Goal: Information Seeking & Learning: Find specific fact

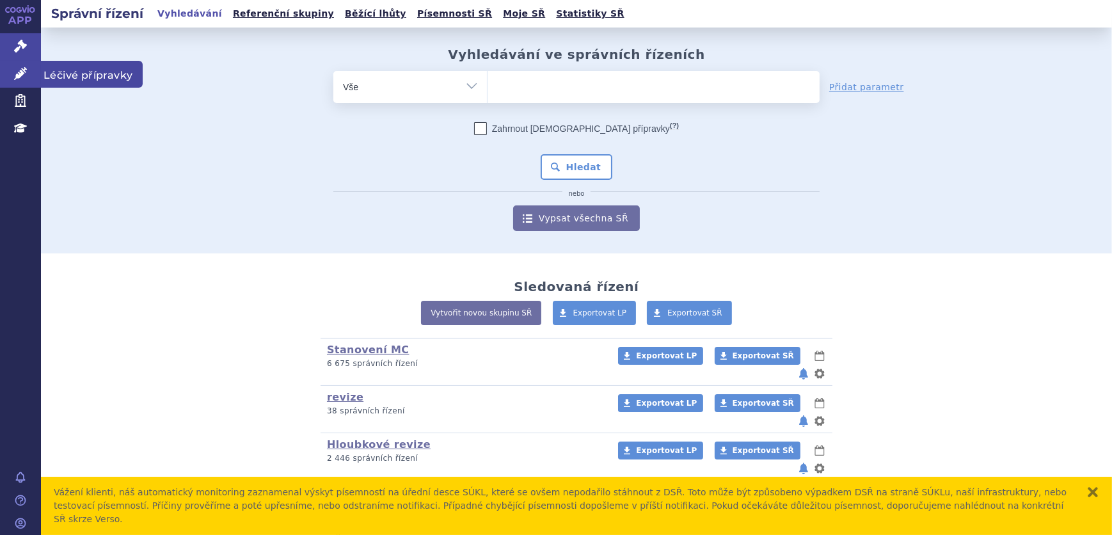
click at [31, 76] on link "Léčivé přípravky" at bounding box center [20, 74] width 41 height 27
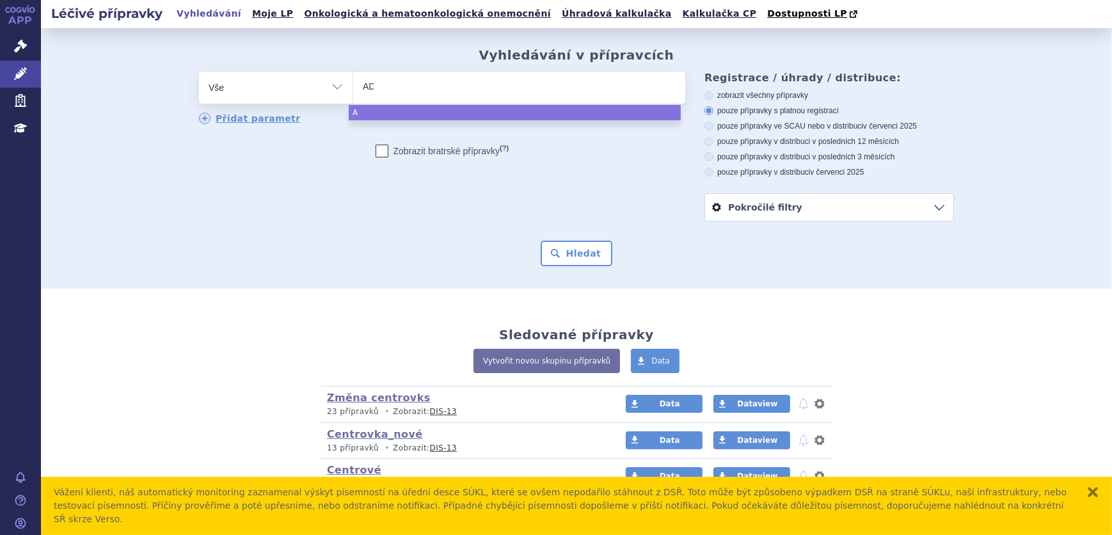
type input "ADA"
type input "ADAC"
type input "ADACE"
type input "ADACEL"
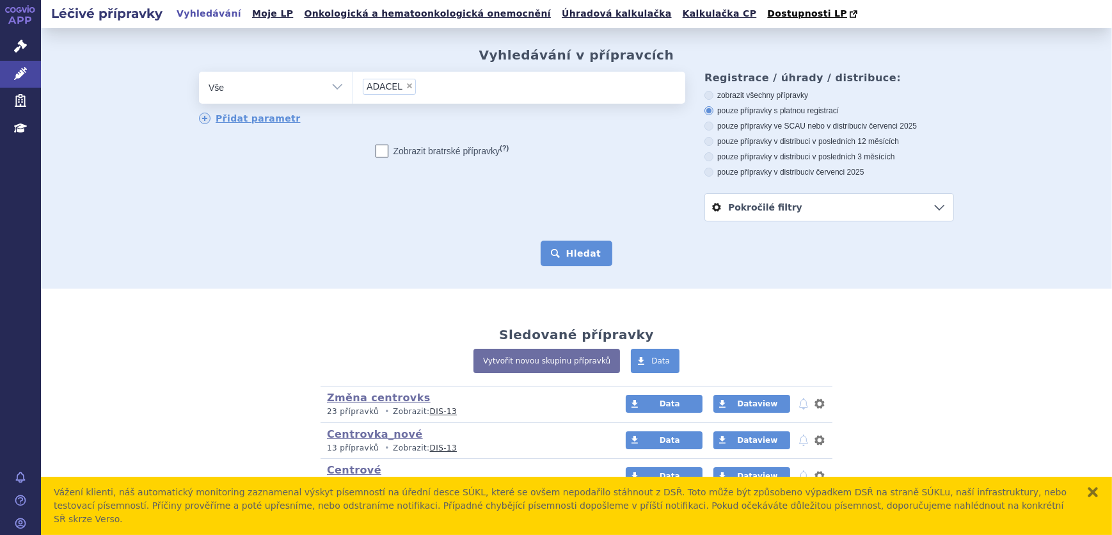
select select "ADACEL"
click at [582, 255] on button "Hledat" at bounding box center [577, 254] width 72 height 26
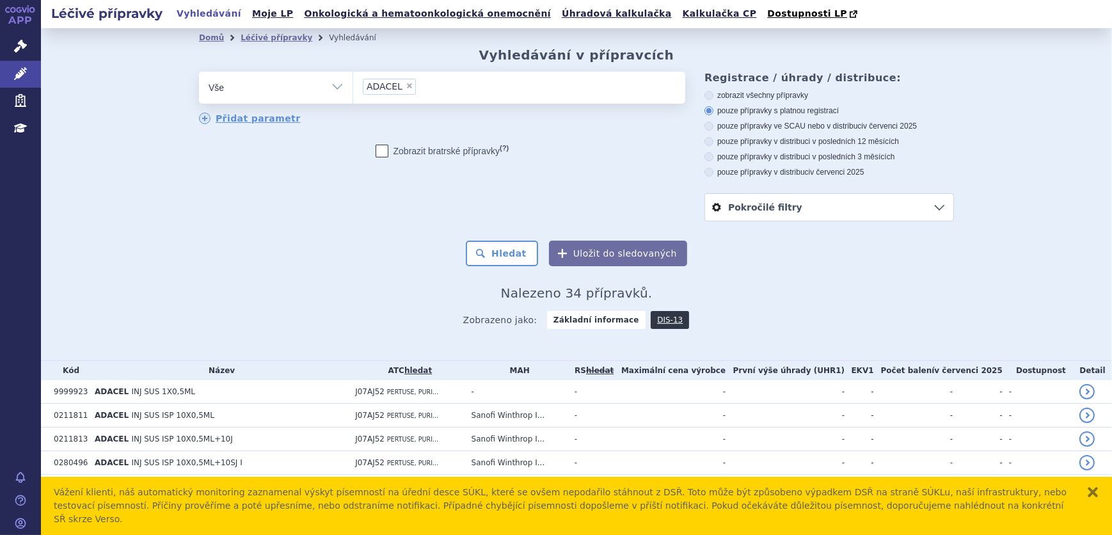
click at [749, 122] on div "zobrazit všechny přípravky pouze přípravky s platnou registrací pouze přípravky…" at bounding box center [830, 133] width 250 height 87
click at [733, 122] on label "pouze přípravky ve SCAU nebo v distribuci v červenci 2025" at bounding box center [830, 126] width 250 height 10
click at [714, 124] on input "pouze přípravky ve SCAU nebo v distribuci v červenci 2025" at bounding box center [710, 128] width 8 height 8
radio input "true"
click at [518, 259] on button "Hledat" at bounding box center [502, 254] width 72 height 26
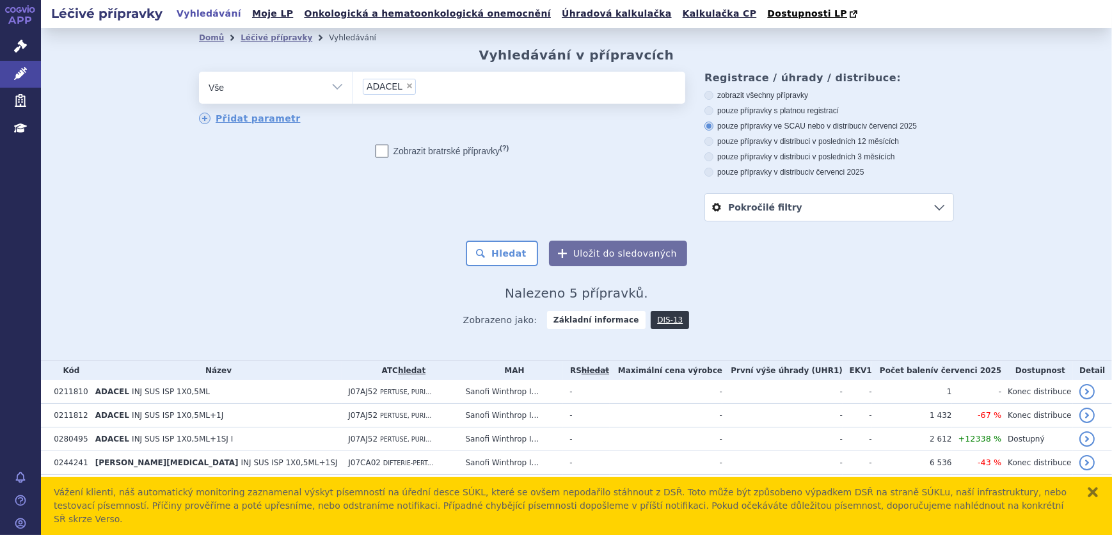
scroll to position [15, 0]
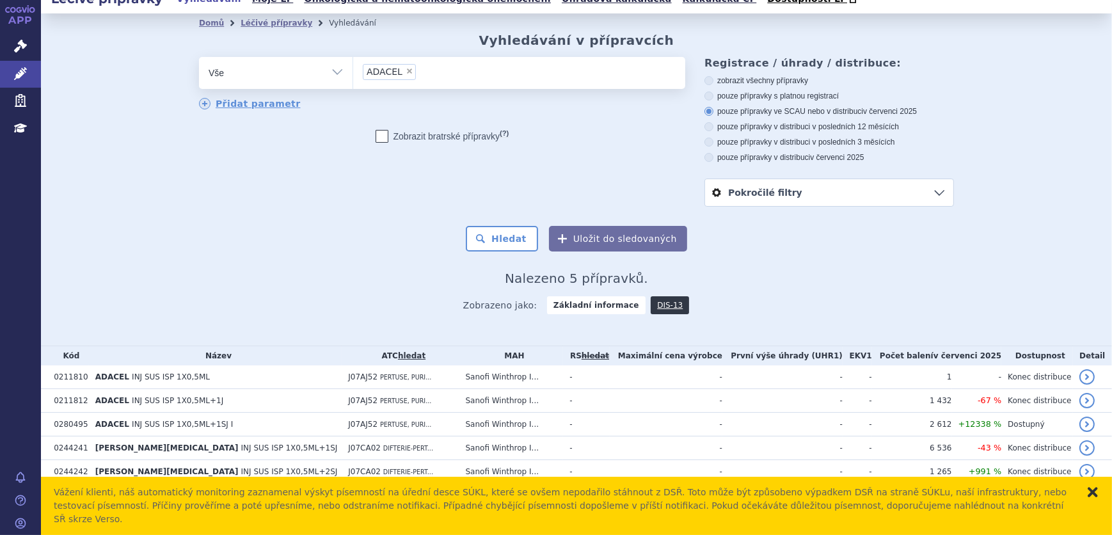
click at [1092, 499] on button "zavřít" at bounding box center [1093, 492] width 13 height 13
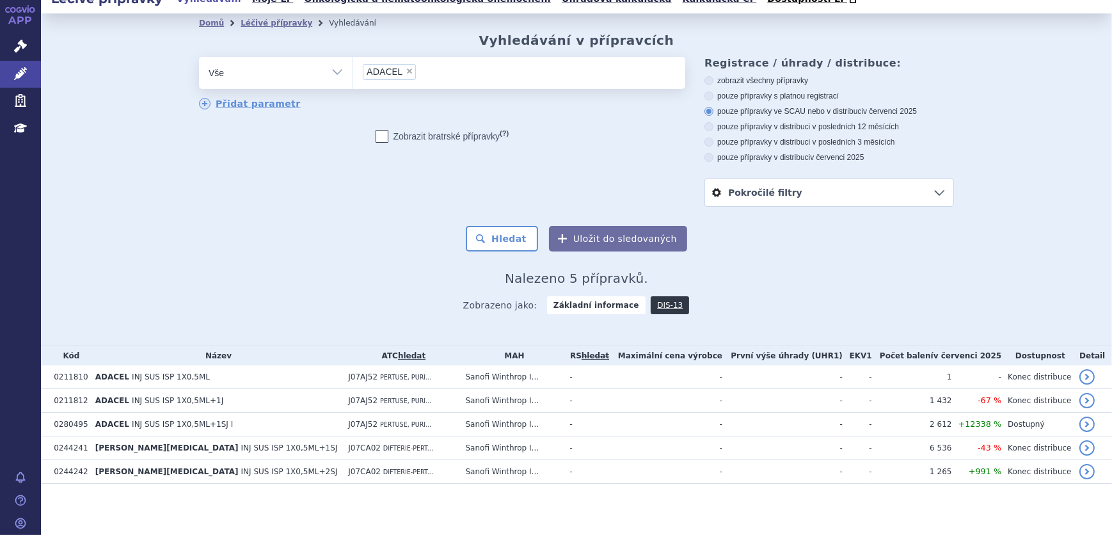
click at [760, 77] on label "zobrazit všechny přípravky" at bounding box center [830, 81] width 250 height 10
click at [714, 78] on input "zobrazit všechny přípravky" at bounding box center [710, 82] width 8 height 8
radio input "true"
click at [500, 237] on button "Hledat" at bounding box center [502, 239] width 72 height 26
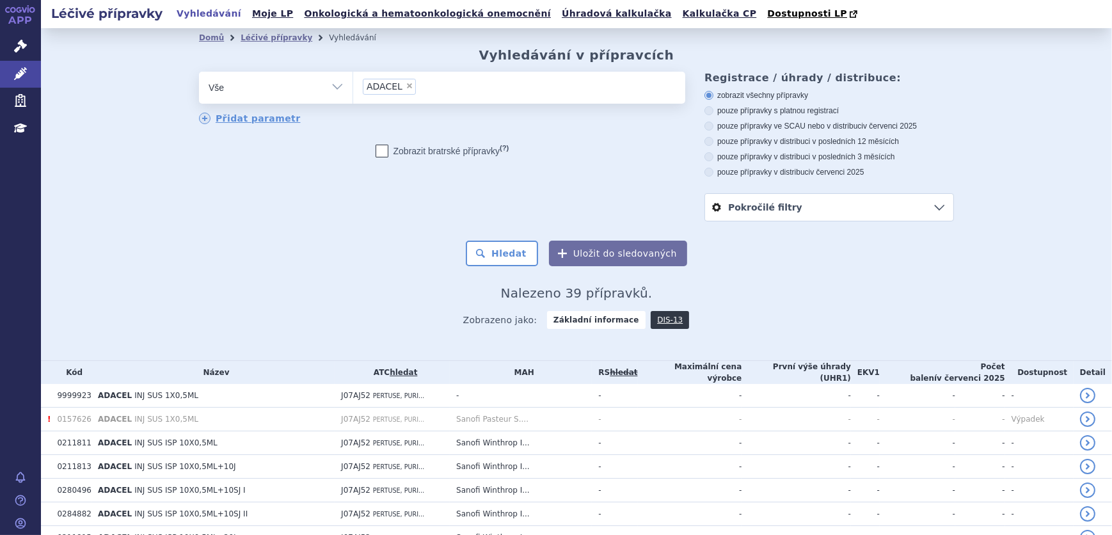
drag, startPoint x: 400, startPoint y: 83, endPoint x: 400, endPoint y: 90, distance: 7.0
click at [406, 88] on span "×" at bounding box center [410, 86] width 8 height 8
click at [353, 88] on select "ADACEL" at bounding box center [353, 87] width 1 height 32
select select
type input "0211814"
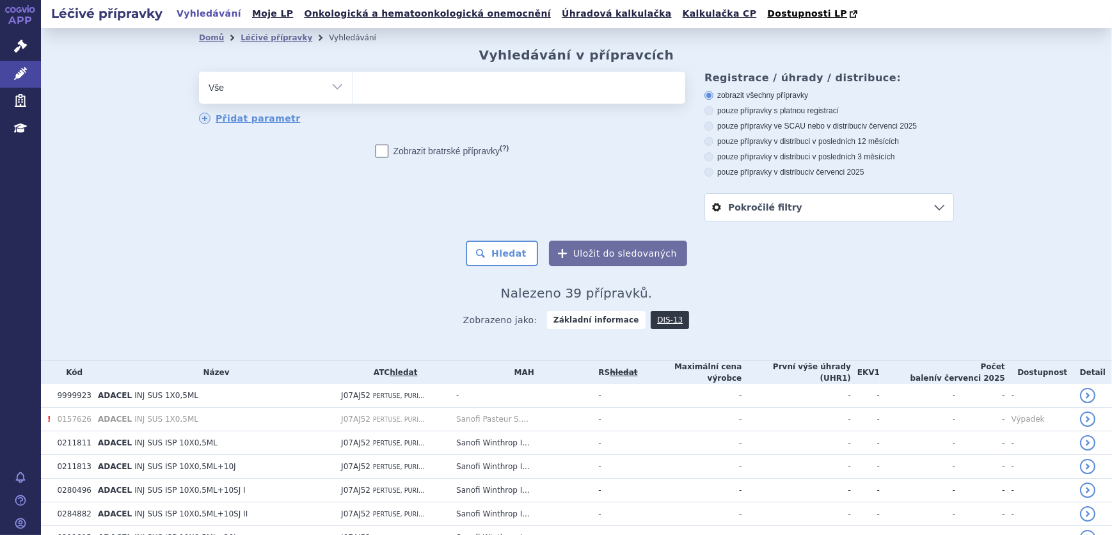
select select "0211814"
click at [496, 246] on button "Hledat" at bounding box center [502, 254] width 72 height 26
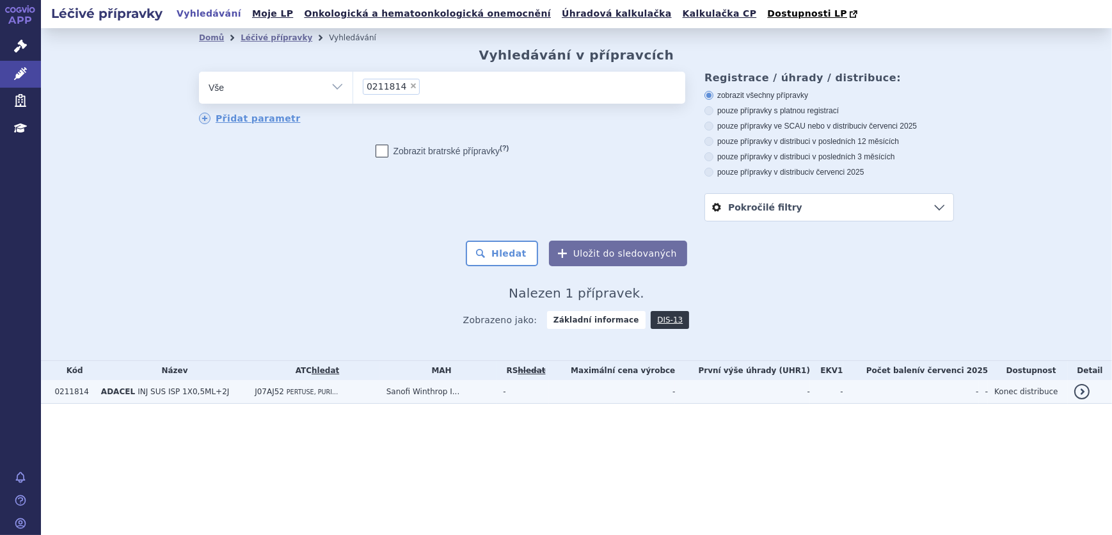
click at [619, 398] on td "-" at bounding box center [612, 392] width 127 height 24
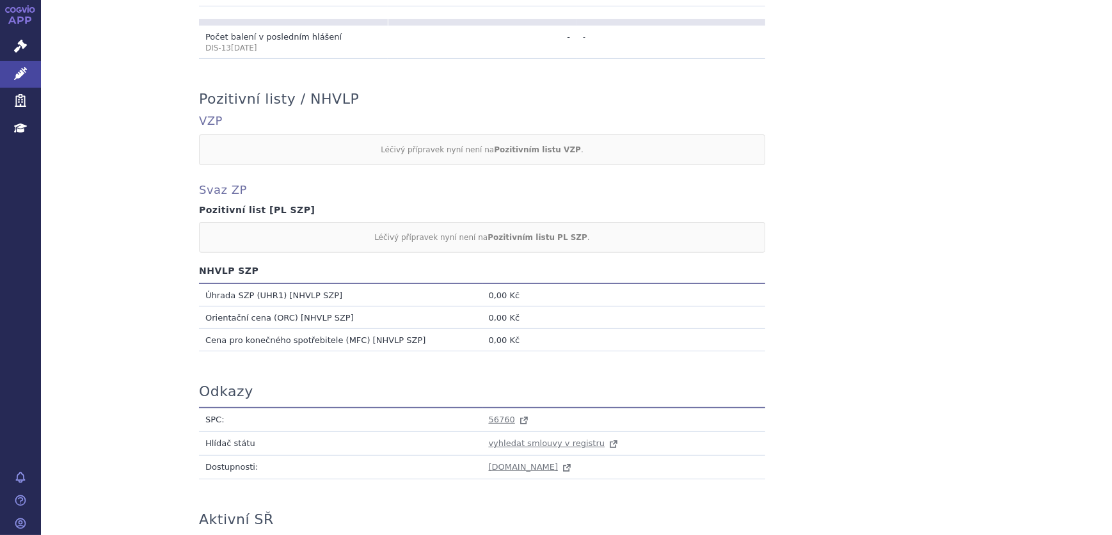
scroll to position [653, 0]
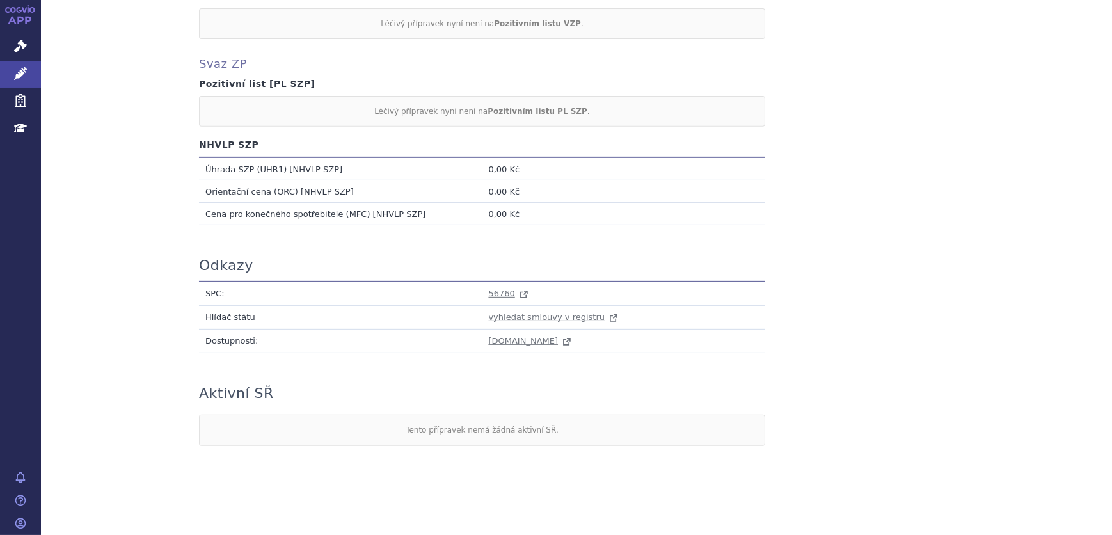
click at [500, 286] on td "56760" at bounding box center [624, 294] width 283 height 24
click at [499, 289] on span "56760" at bounding box center [502, 294] width 26 height 10
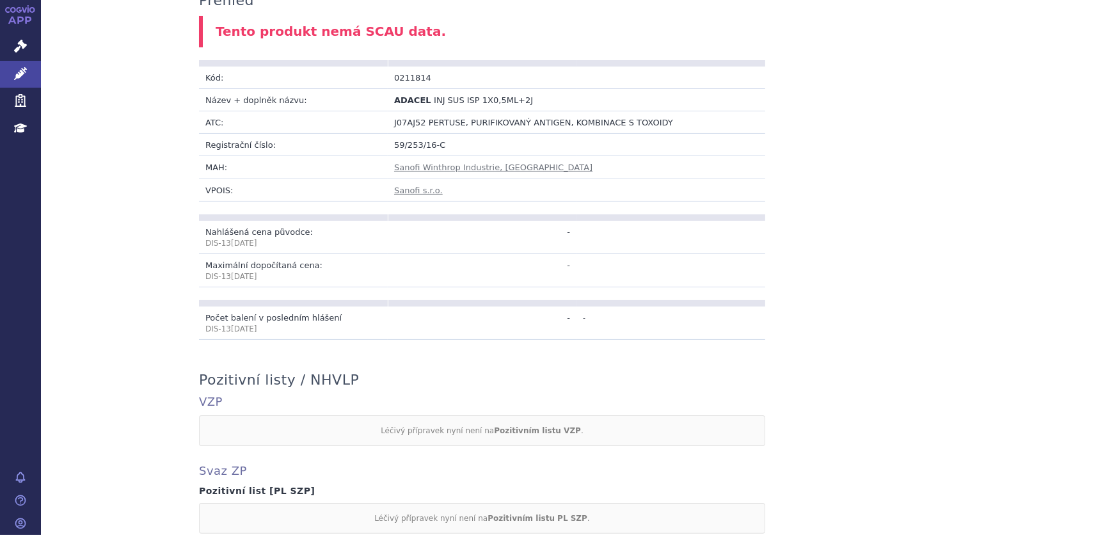
scroll to position [0, 0]
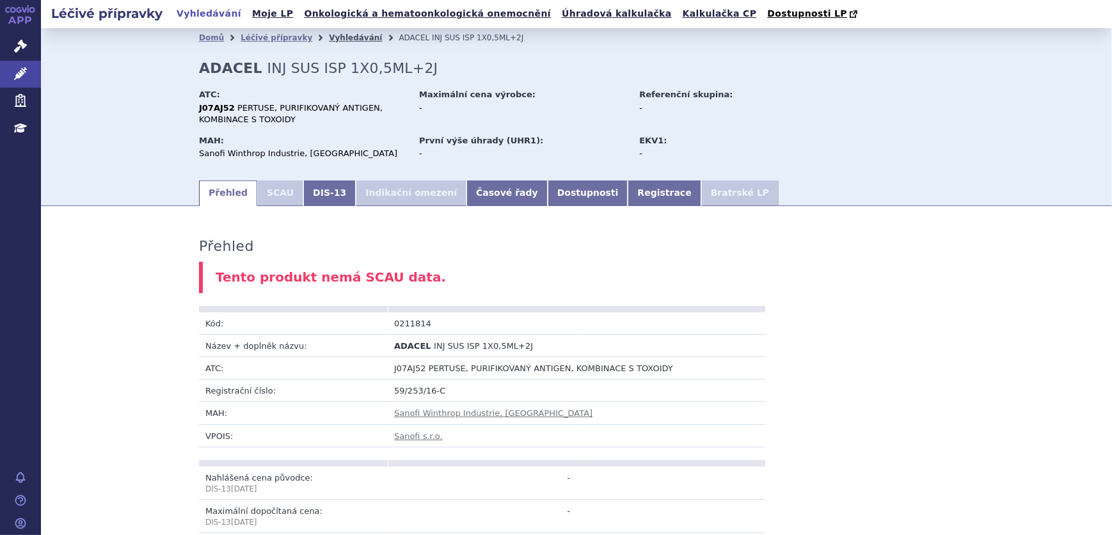
click at [329, 36] on link "Vyhledávání" at bounding box center [355, 37] width 53 height 9
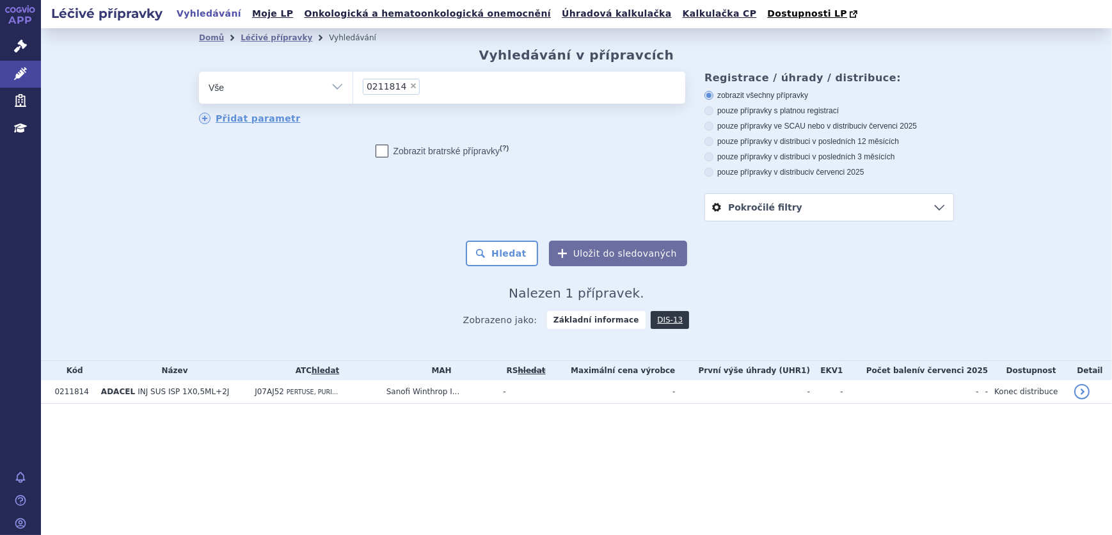
click at [410, 86] on span "×" at bounding box center [414, 86] width 8 height 8
click at [353, 86] on select "0211814" at bounding box center [353, 87] width 1 height 32
select select
type input "0057521"
select select "0057521"
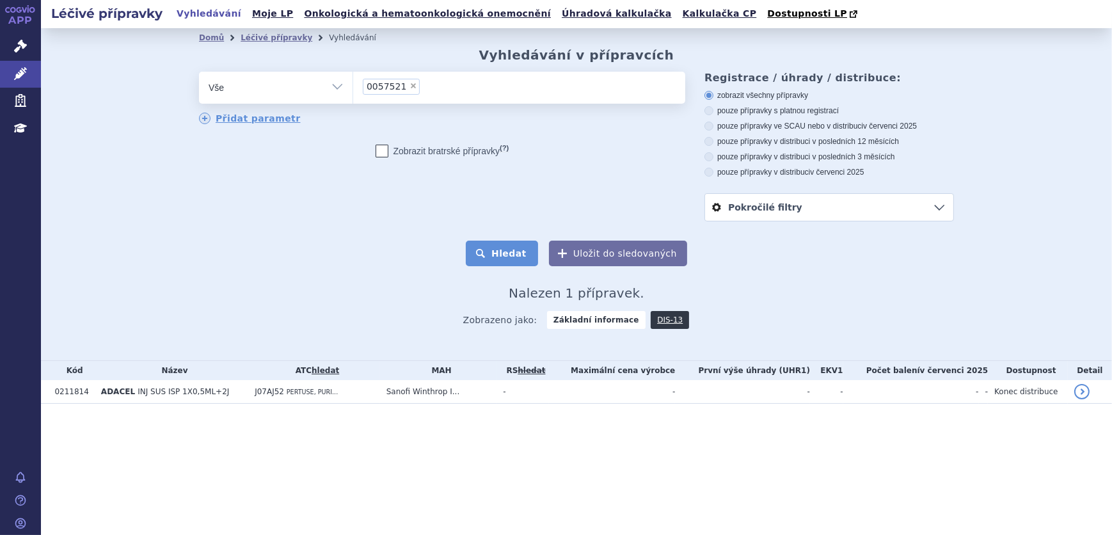
click at [526, 251] on button "Hledat" at bounding box center [502, 254] width 72 height 26
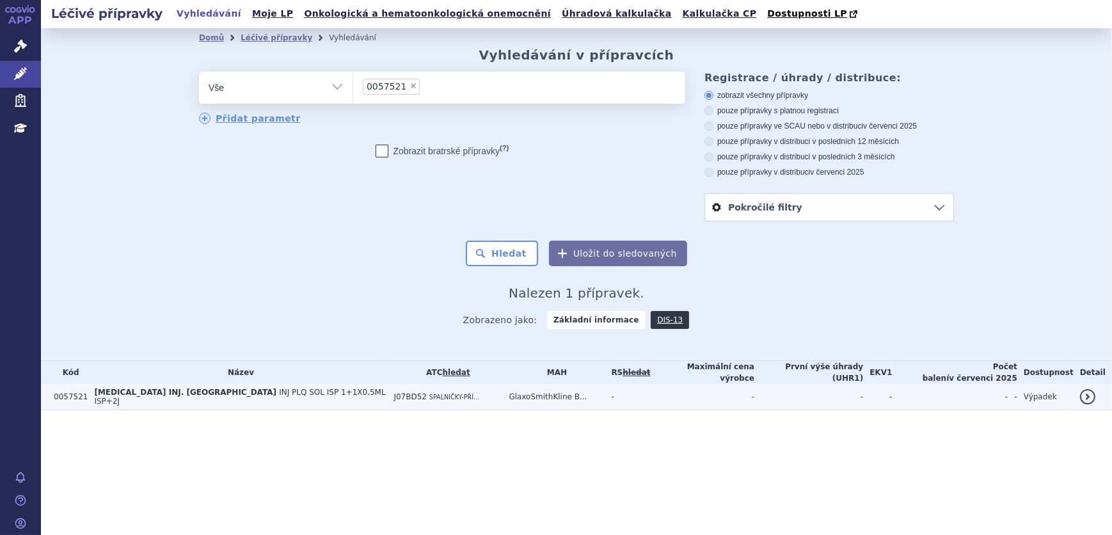
click at [330, 399] on td "[MEDICAL_DATA] INJ. [GEOGRAPHIC_DATA] INJ PLQ SOL ISP 1+1X0,5ML ISP+2J" at bounding box center [237, 397] width 299 height 26
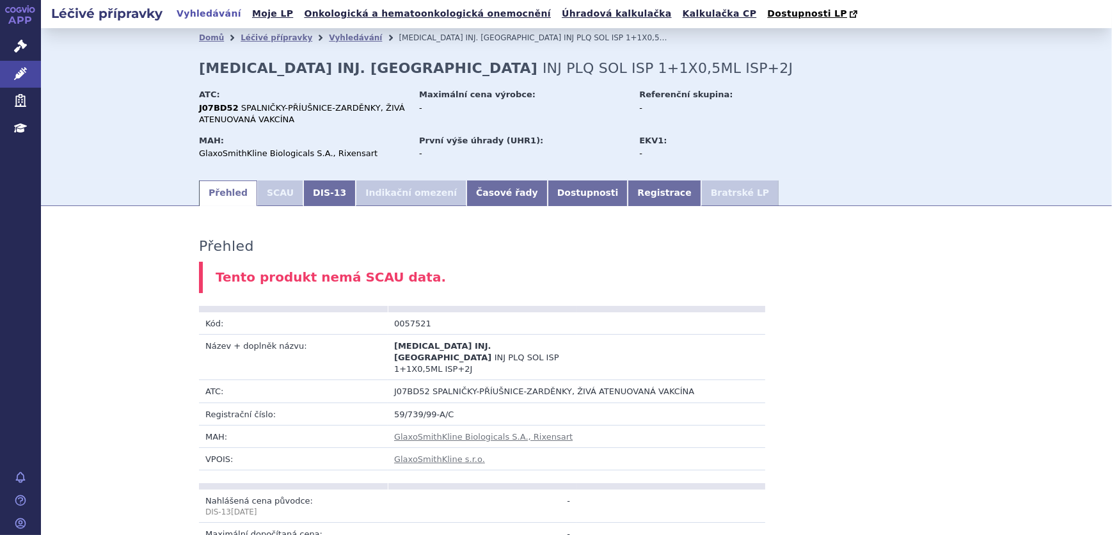
scroll to position [665, 0]
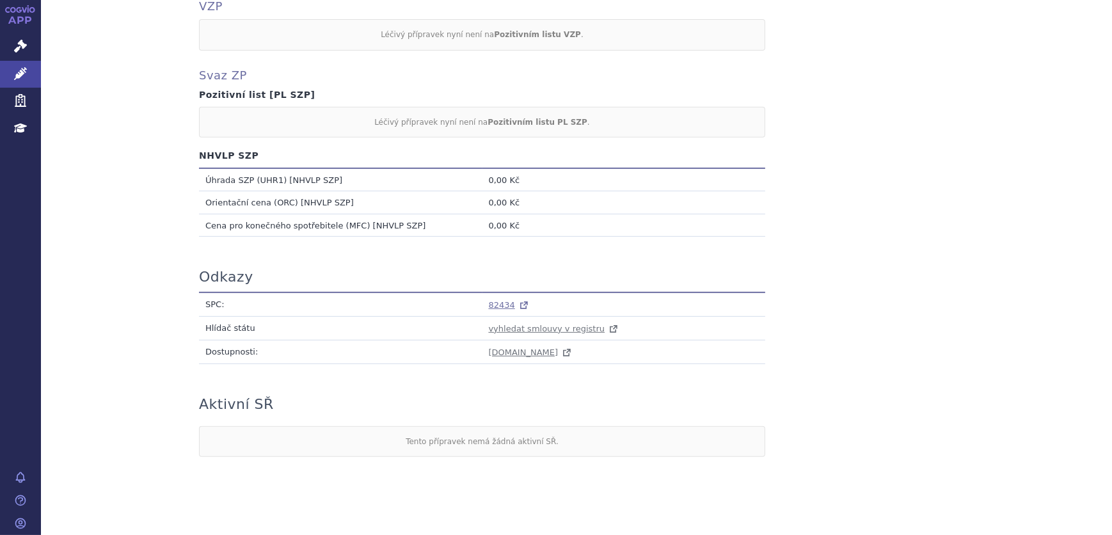
click at [497, 300] on span "82434" at bounding box center [502, 305] width 26 height 10
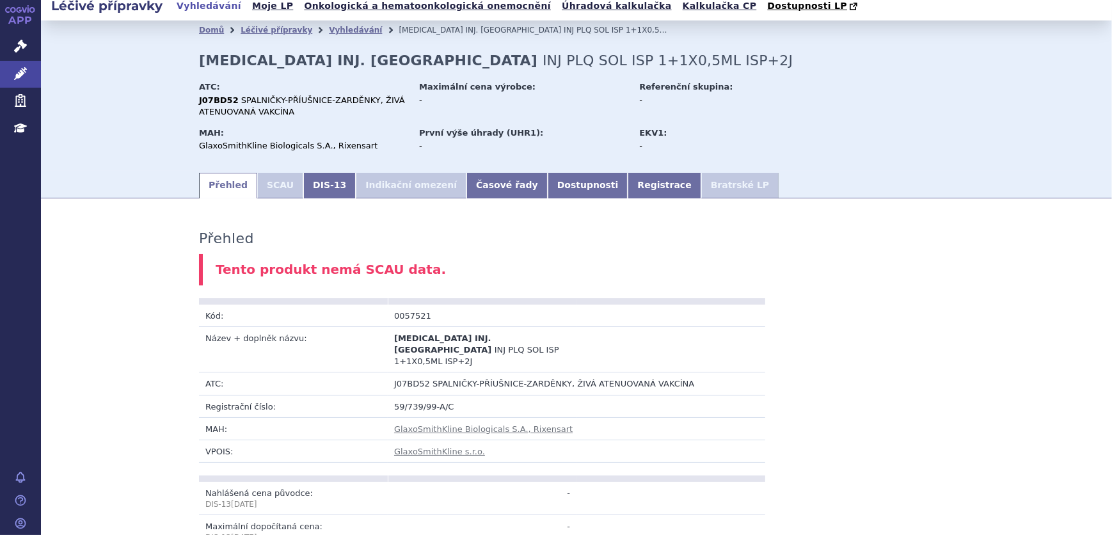
scroll to position [0, 0]
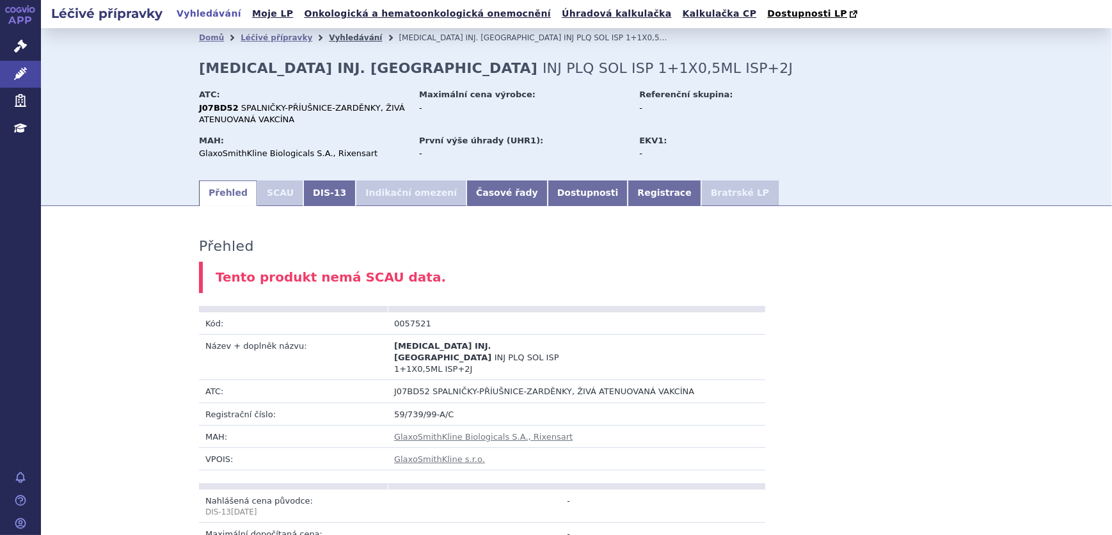
click at [329, 40] on link "Vyhledávání" at bounding box center [355, 37] width 53 height 9
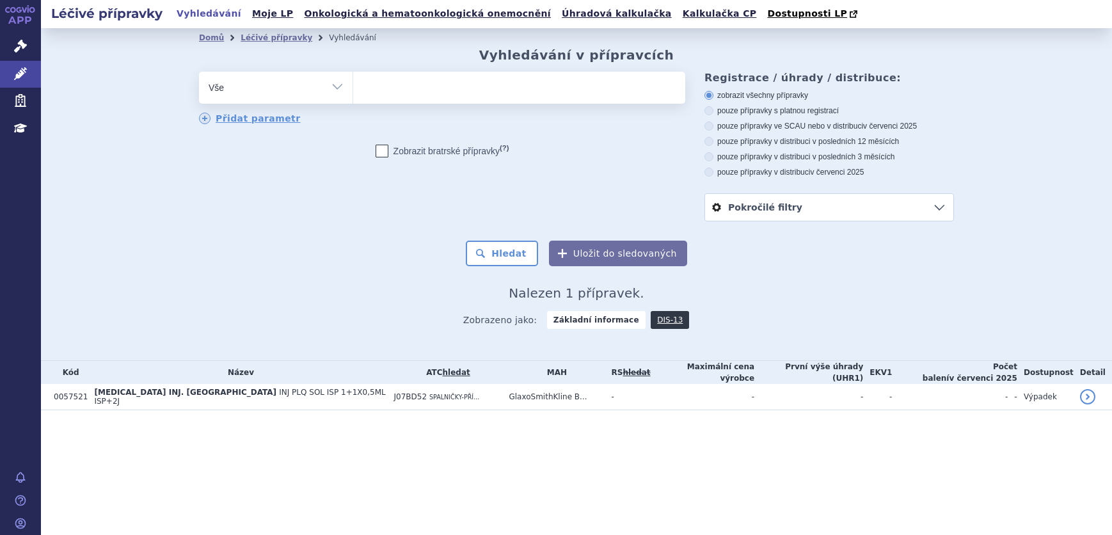
select select
click at [406, 92] on ul at bounding box center [519, 85] width 332 height 27
click at [353, 92] on select "0057521" at bounding box center [353, 87] width 1 height 32
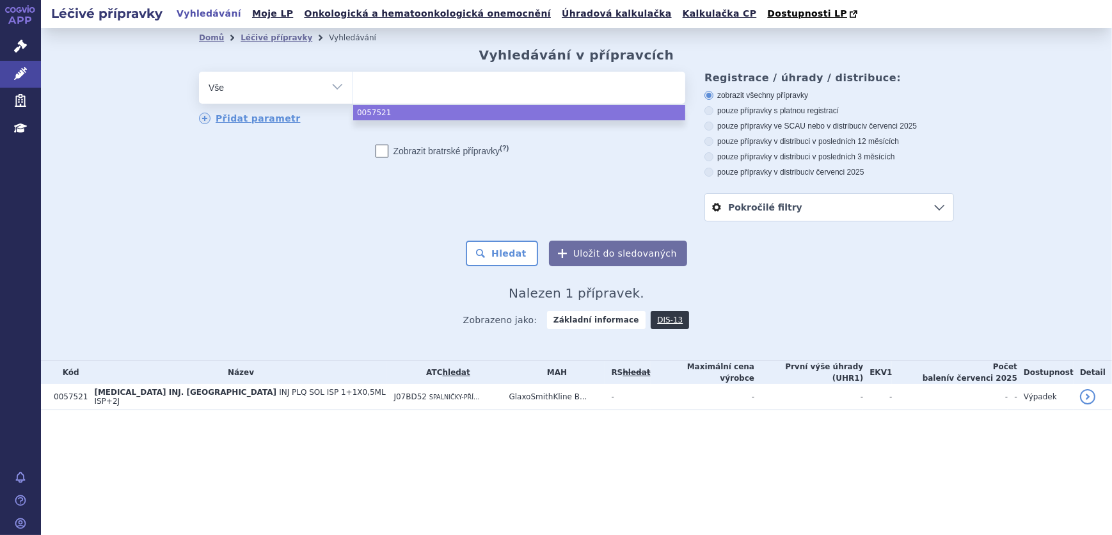
paste input "0120112"
type input "0120112"
select select "0120112"
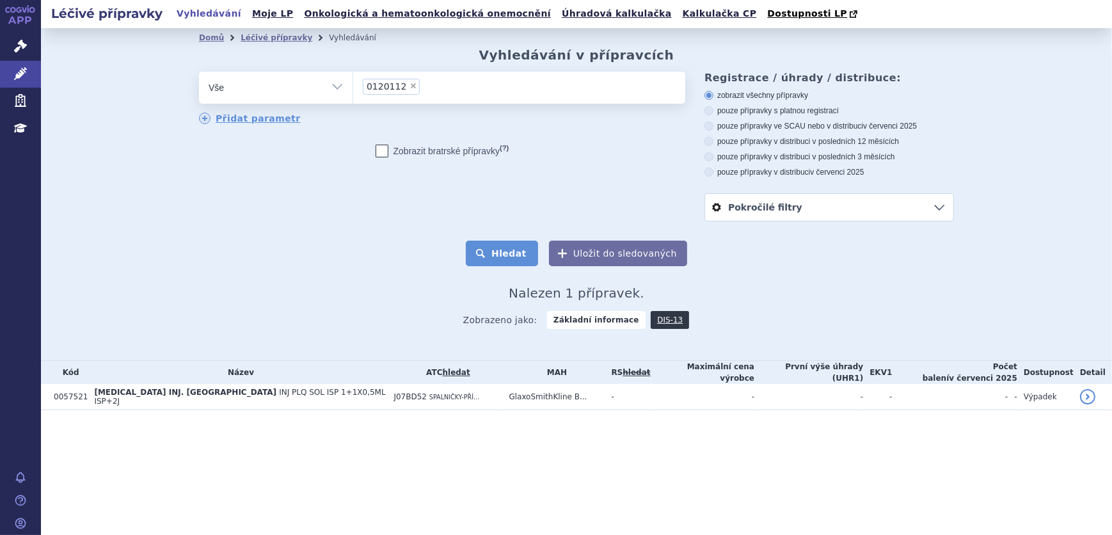
click at [489, 257] on button "Hledat" at bounding box center [502, 254] width 72 height 26
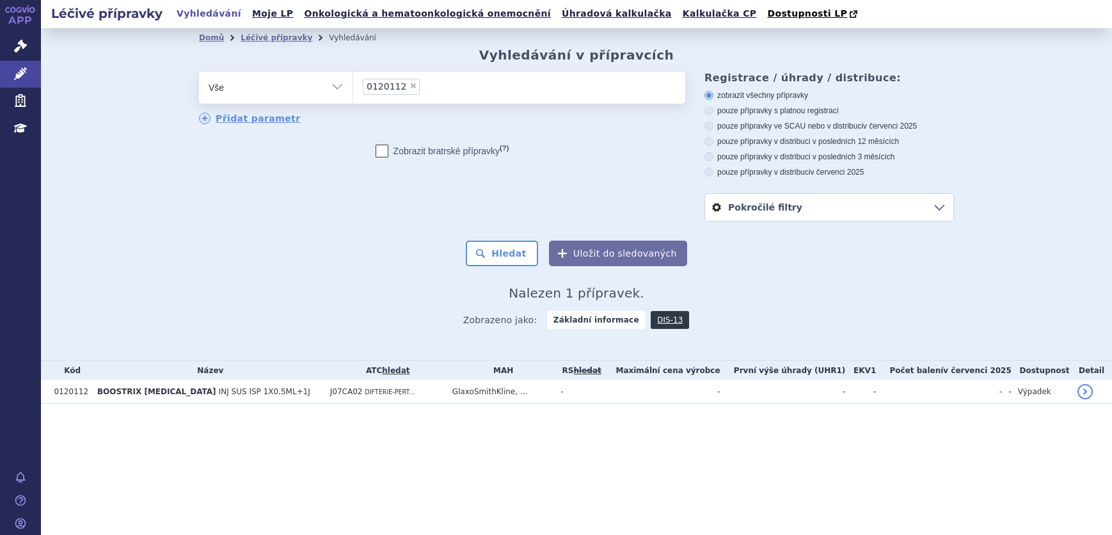
click at [333, 400] on td "J07CA02 DIFTERIE-PERT..." at bounding box center [385, 392] width 122 height 24
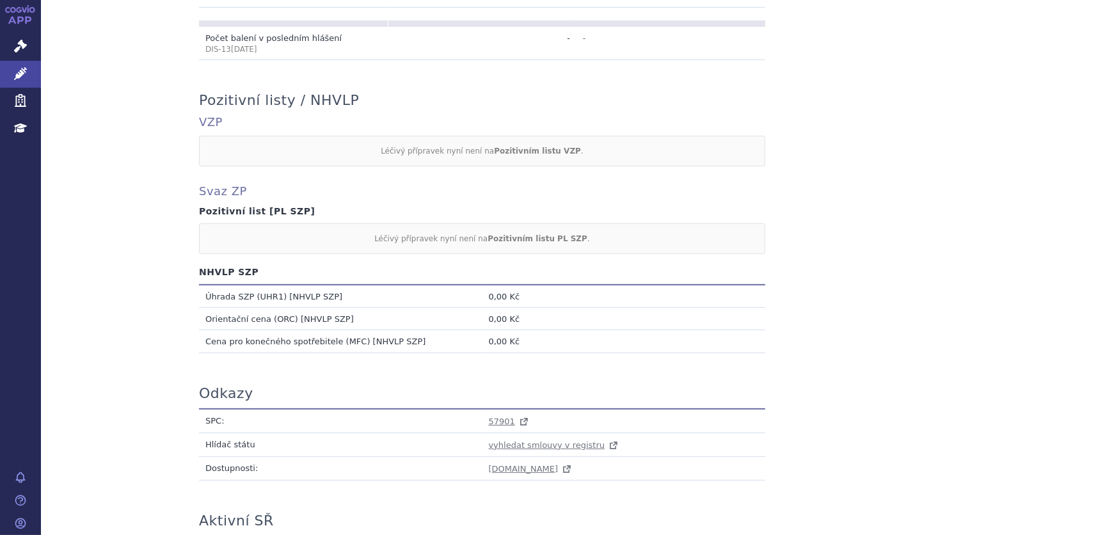
scroll to position [582, 0]
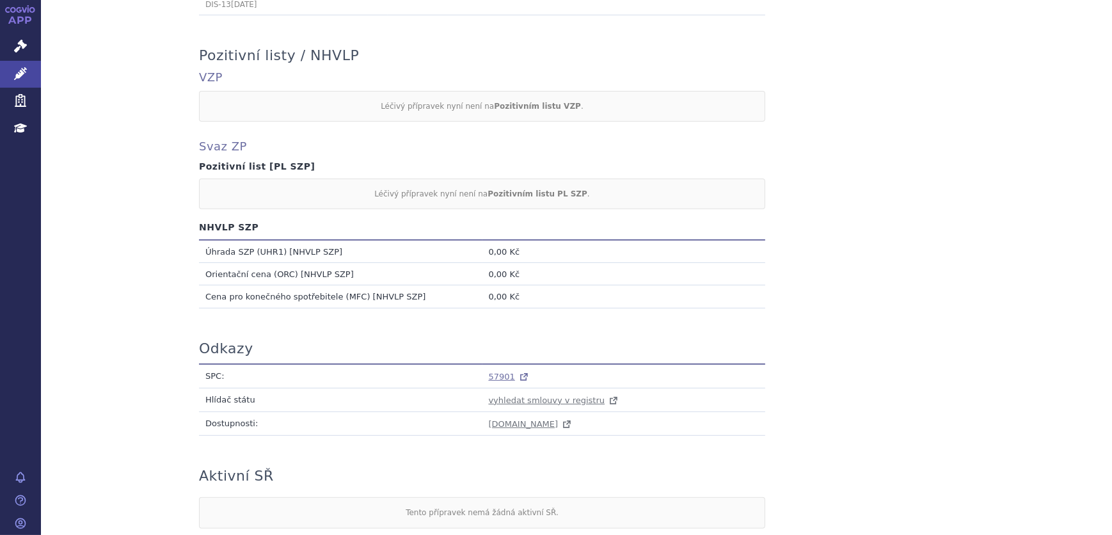
click at [491, 372] on span "57901" at bounding box center [502, 377] width 26 height 10
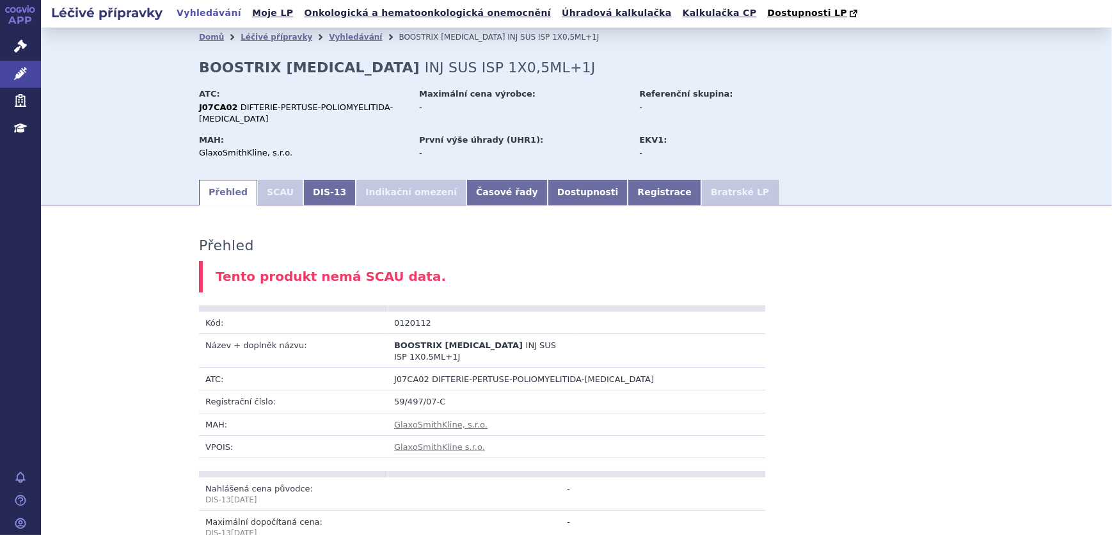
scroll to position [0, 0]
click at [338, 41] on link "Vyhledávání" at bounding box center [355, 37] width 53 height 9
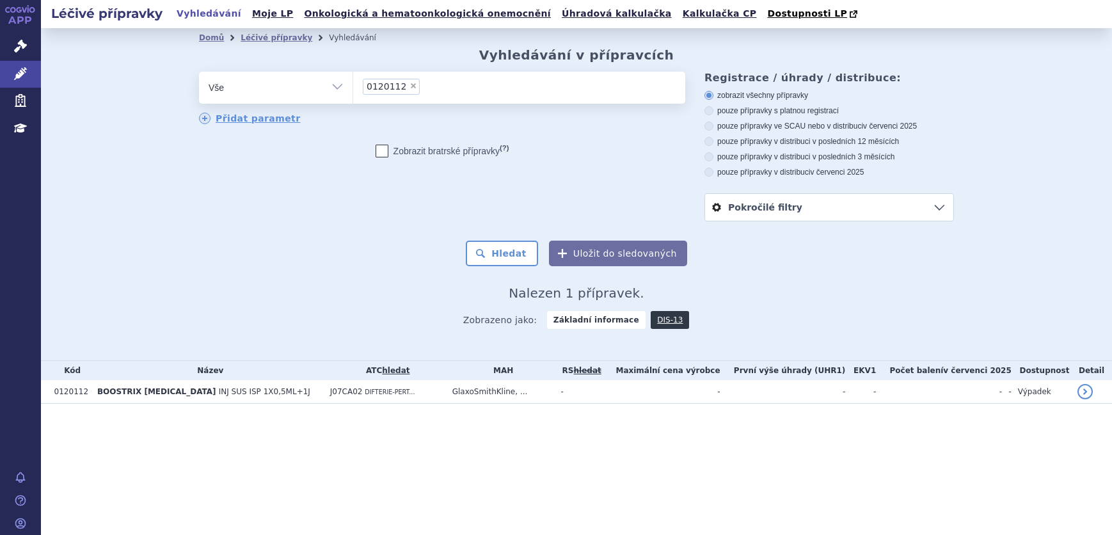
click at [410, 88] on span "×" at bounding box center [414, 86] width 8 height 8
click at [353, 88] on select "0120112" at bounding box center [353, 87] width 1 height 32
select select
type input "[MEDICAL_DATA] – FREEZE-DRIED"
select select "BCG VACCINE – FREEZE-DRIED"
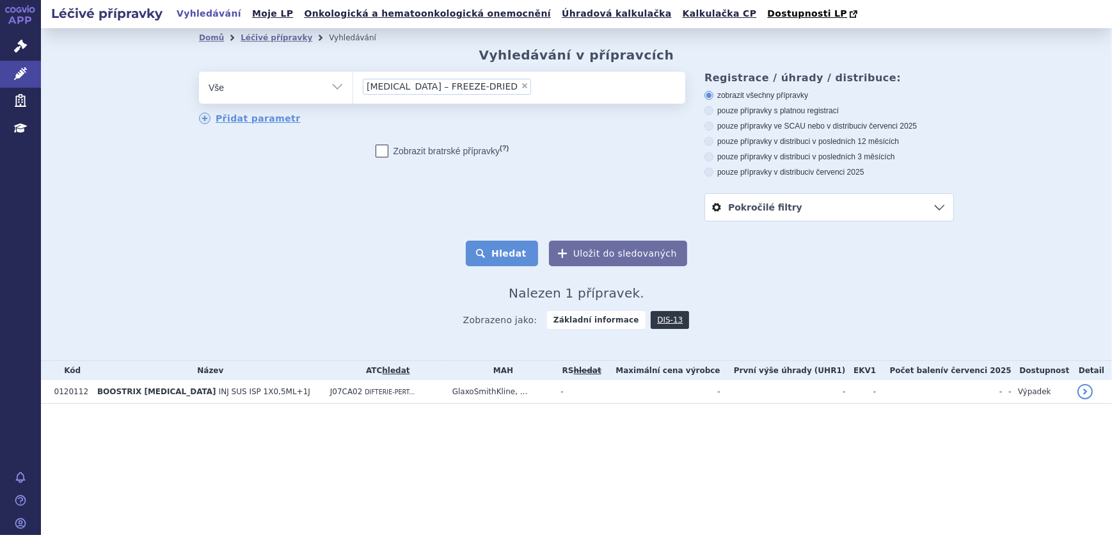
click at [495, 257] on button "Hledat" at bounding box center [502, 254] width 72 height 26
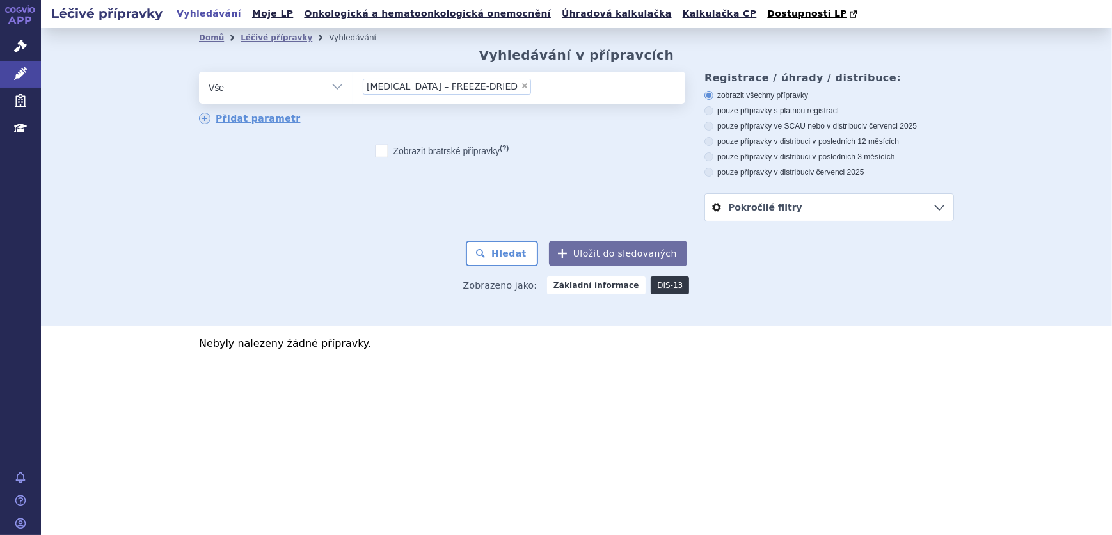
click at [520, 83] on ul "× [MEDICAL_DATA] – FREEZE-DRIED" at bounding box center [519, 86] width 332 height 28
click at [353, 83] on select "[MEDICAL_DATA] – FREEZE-DRIED" at bounding box center [353, 87] width 1 height 32
click at [535, 90] on input "BCG VACCINE – FREEZE-DRIED × BCG VACCINE – FREEZE-DRIED" at bounding box center [538, 86] width 7 height 16
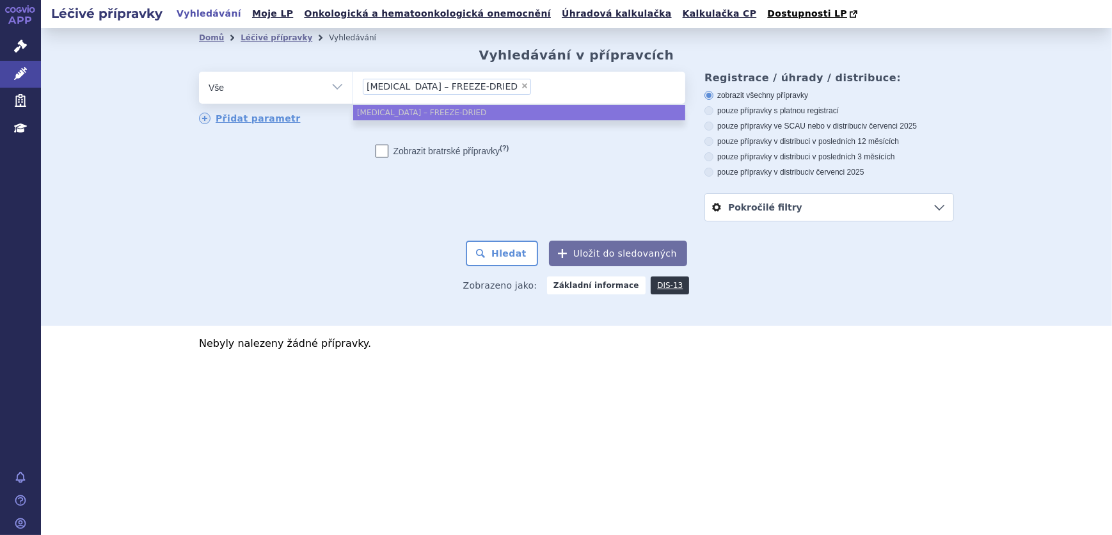
select select
type input "BCG VACCINE – FREEZE-DRIED"
type input "BCG VACCINE – FREEZE-DRI"
type input "BCG VACCINE – FREEZE-DR"
type input "BCG VACCINE – FREEZE-D"
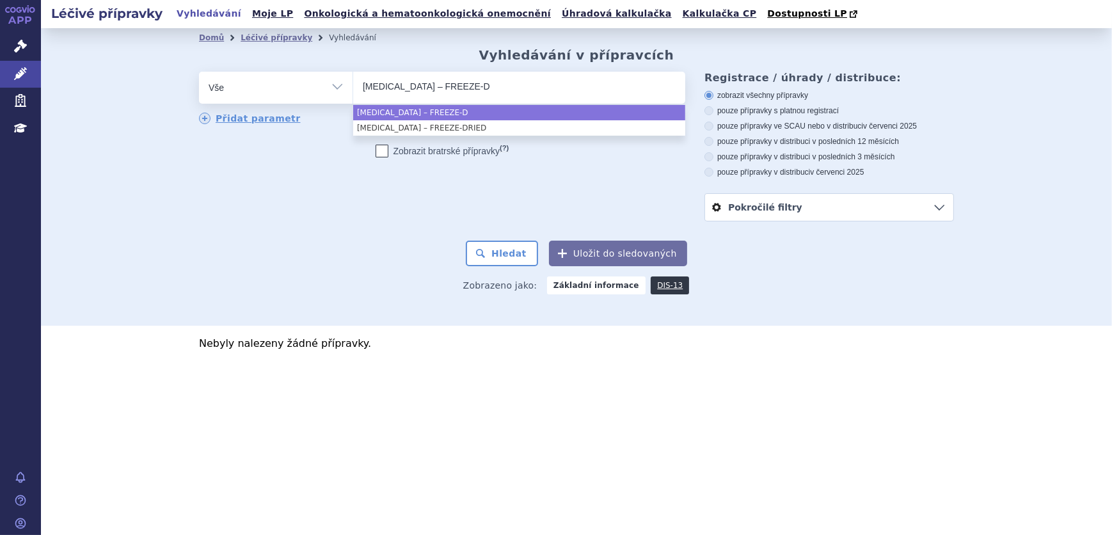
type input "BCG VACCINE – FREEZE-"
type input "BCG VACCINE – FR"
type input "BCG VACCINE – F"
type input "BCG VACCINE –"
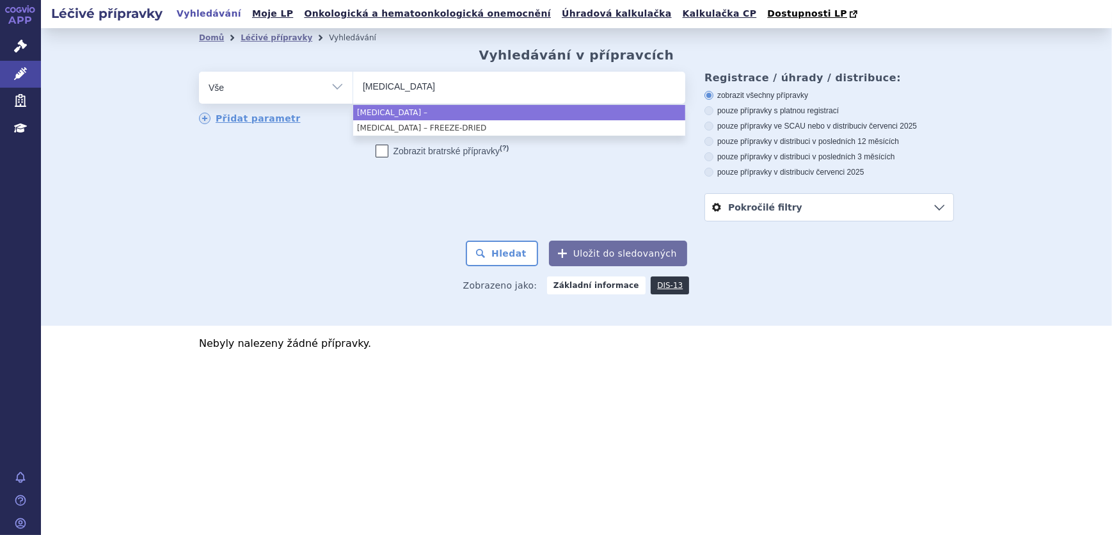
type input "BCG VACCINE"
select select "BCG VACCINE"
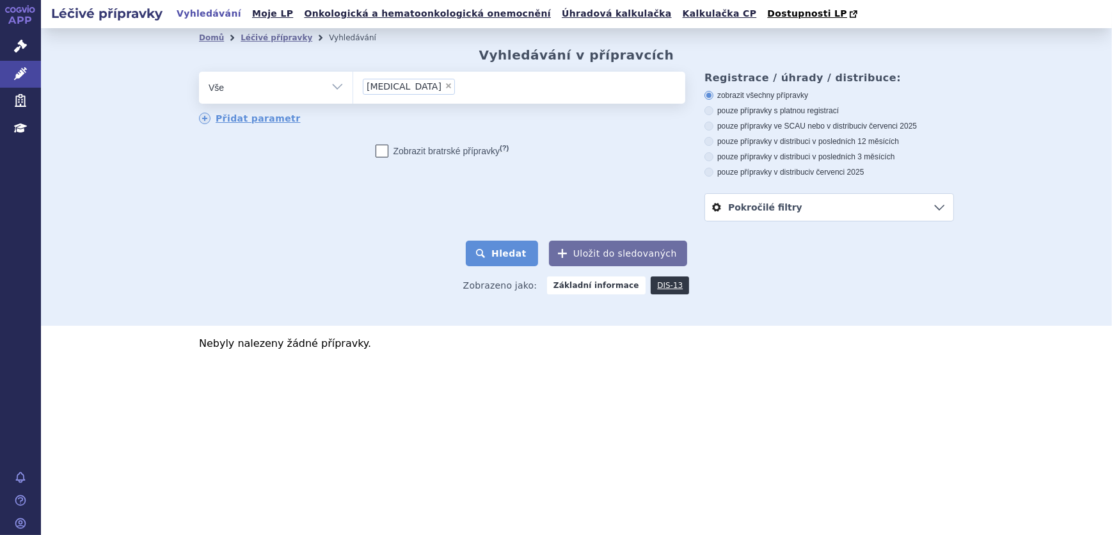
click at [486, 250] on button "Hledat" at bounding box center [502, 254] width 72 height 26
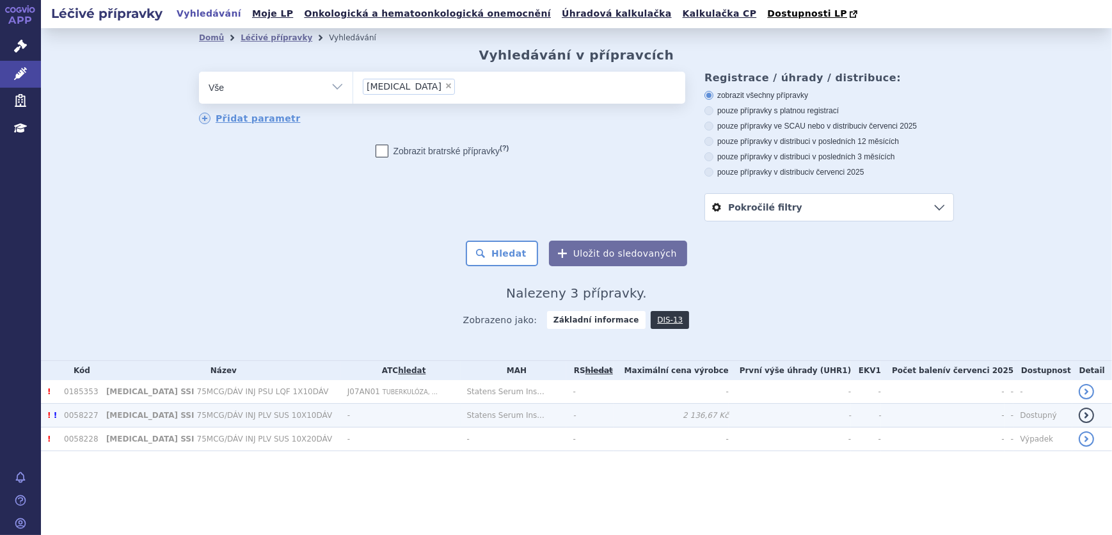
click at [364, 418] on td "-" at bounding box center [401, 416] width 120 height 24
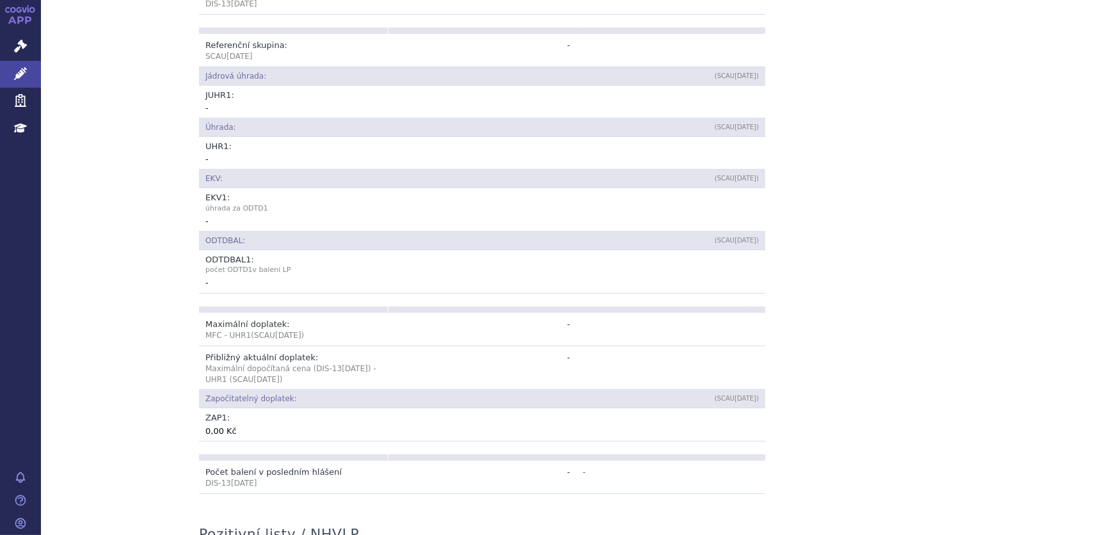
scroll to position [452, 0]
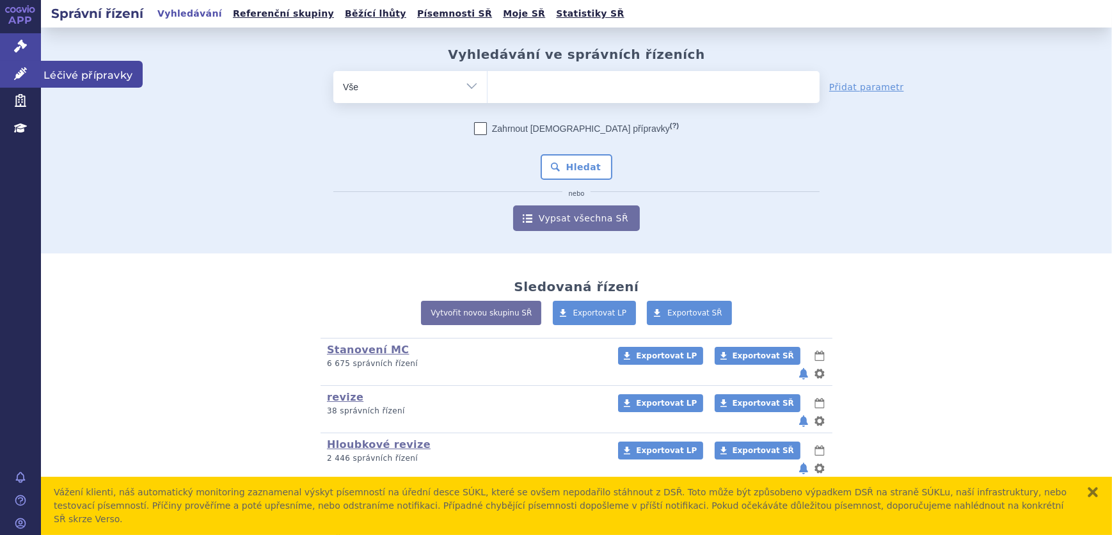
click at [10, 70] on link "Léčivé přípravky" at bounding box center [20, 74] width 41 height 27
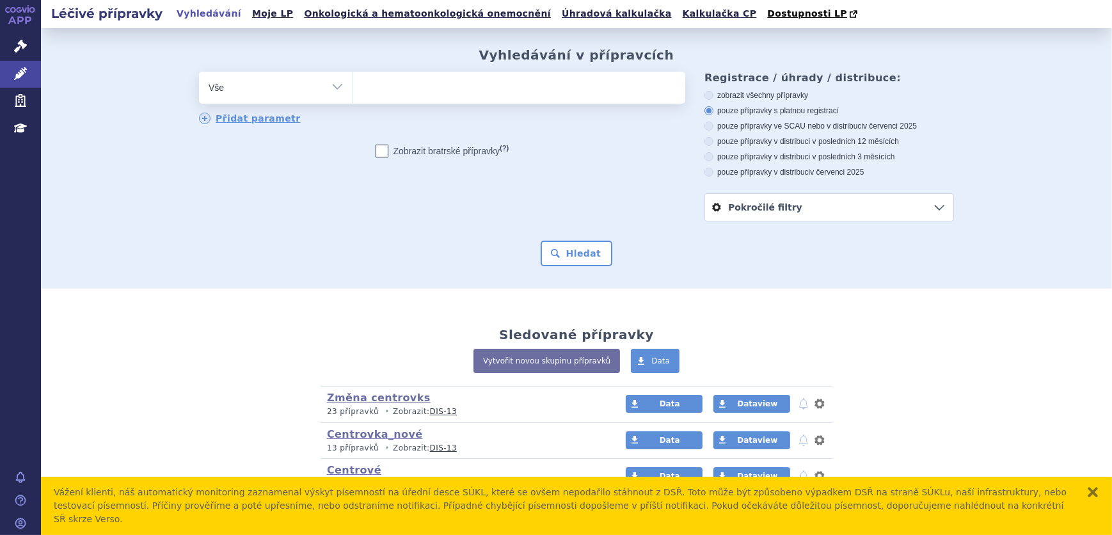
click at [405, 92] on ul at bounding box center [519, 85] width 332 height 27
click at [353, 92] on select at bounding box center [353, 87] width 1 height 32
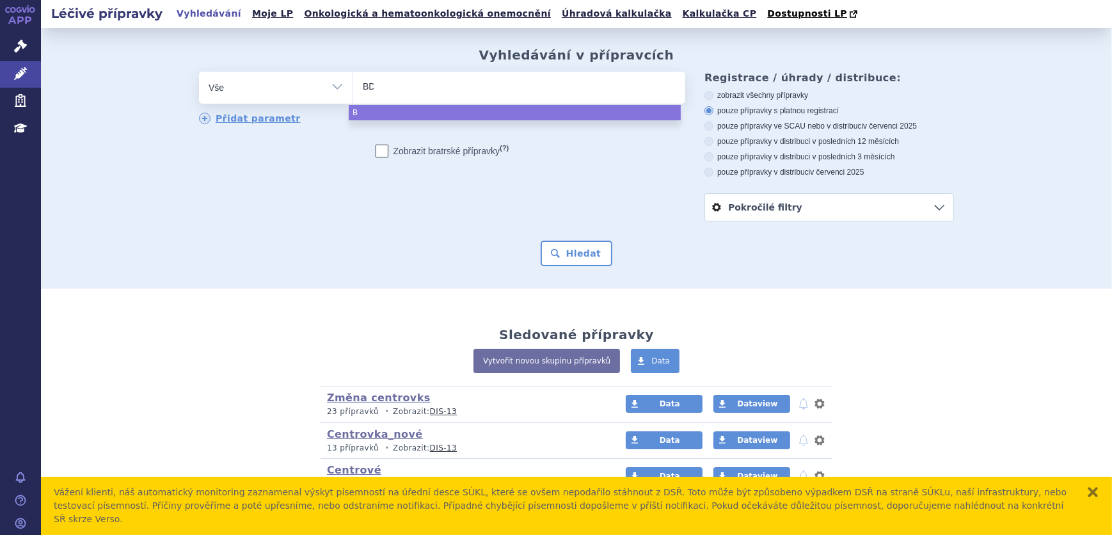
type input "BDG"
select select "BDG"
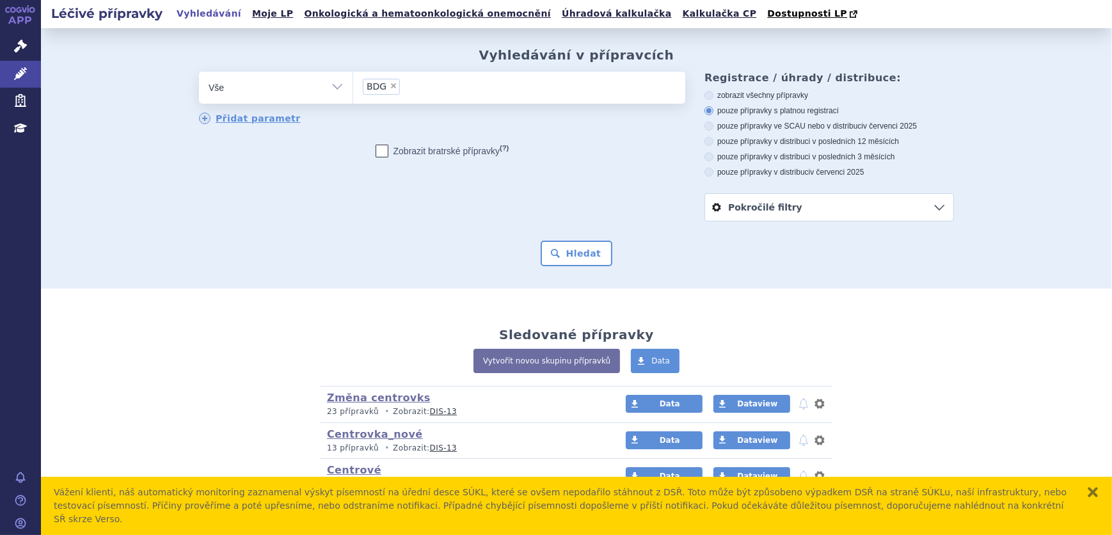
type input "BDG"
select select
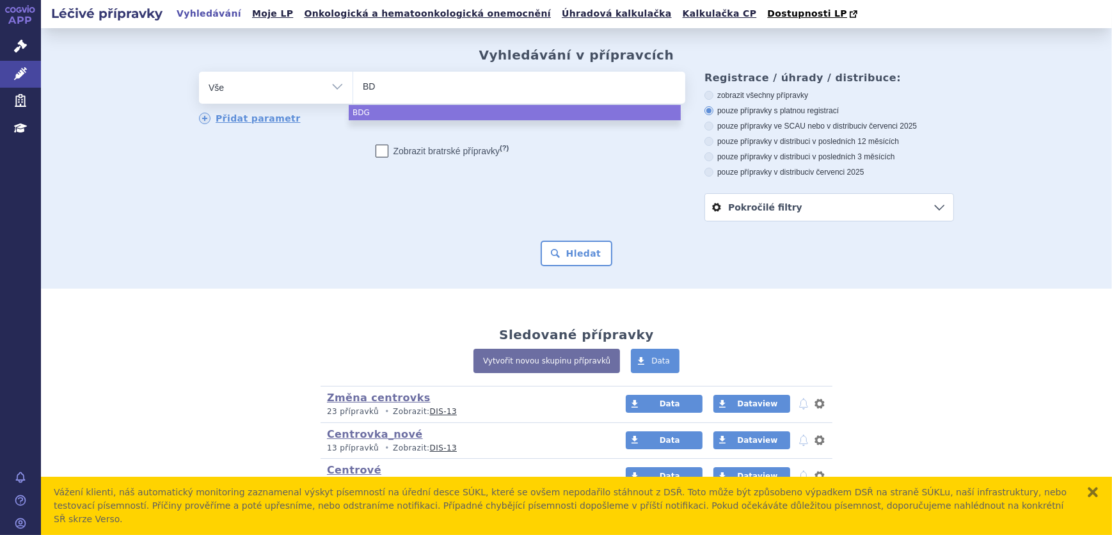
type input "B"
type input "BC"
type input "BCG"
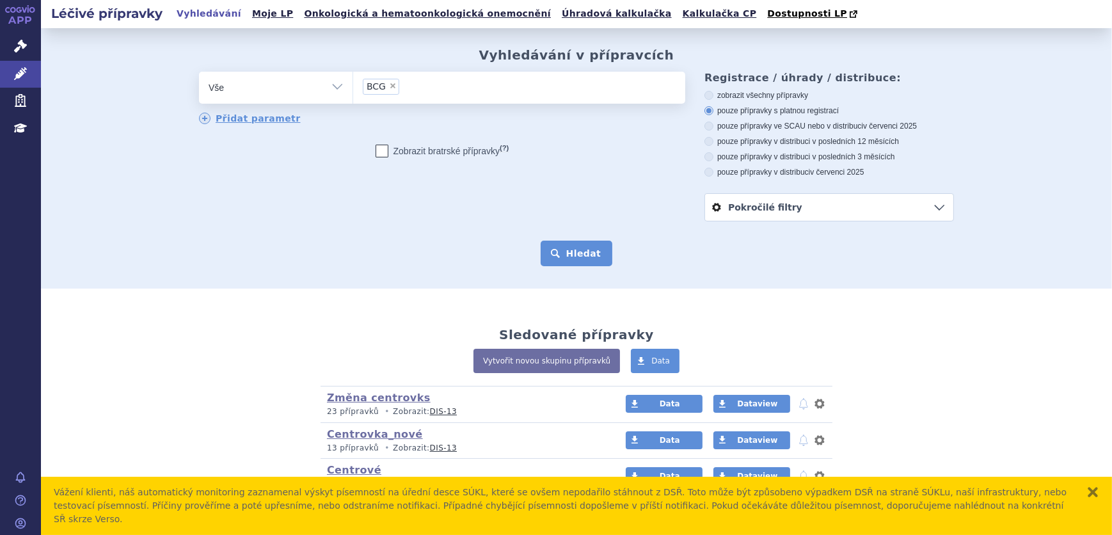
select select "BCG"
click at [569, 246] on button "Hledat" at bounding box center [577, 254] width 72 height 26
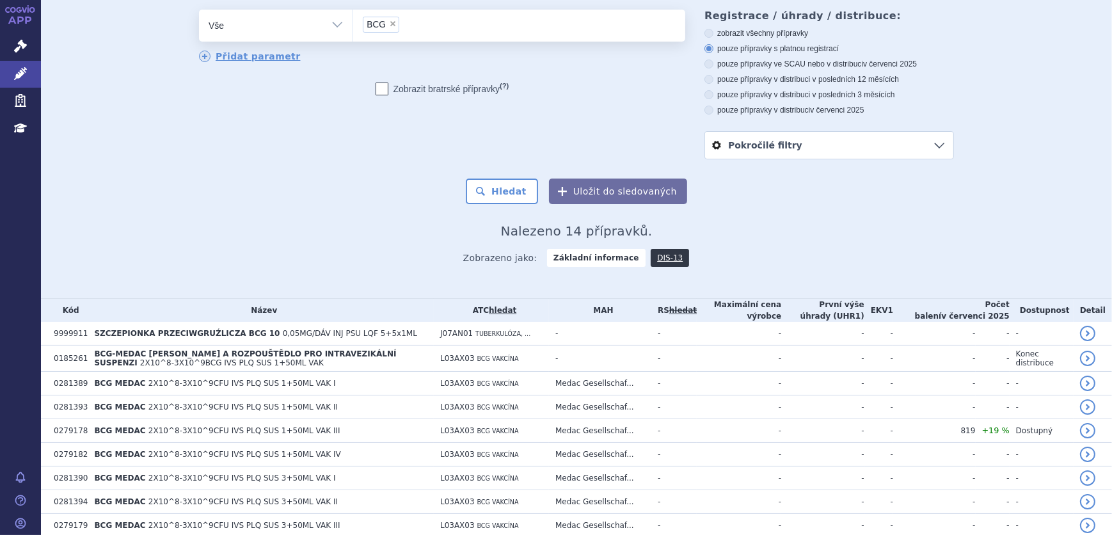
scroll to position [58, 0]
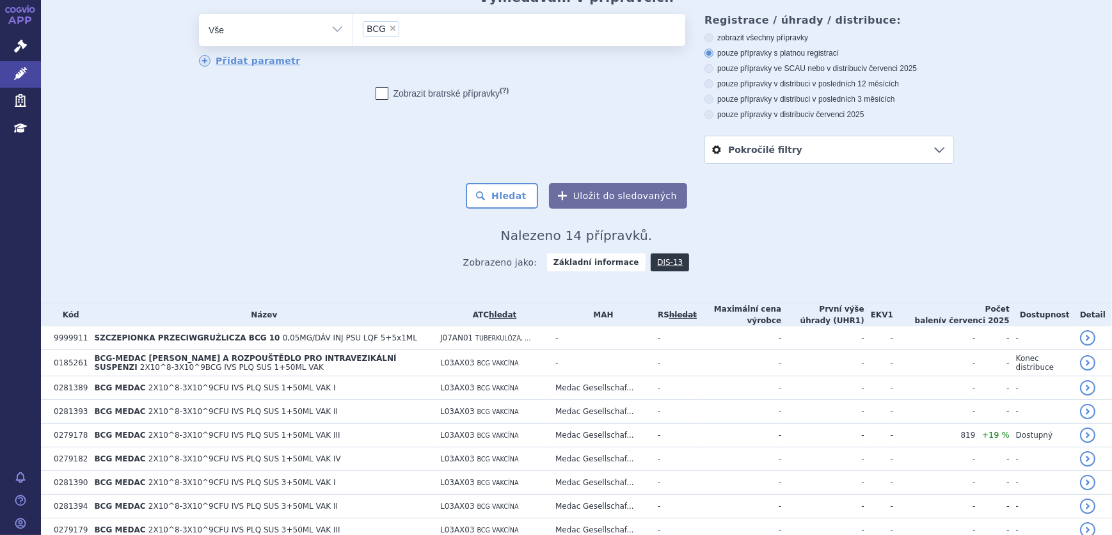
click at [295, 32] on select "Vše Přípravek/SUKL kód MAH VPOIS ATC/Aktivní látka Léková forma Síla" at bounding box center [276, 28] width 154 height 29
select select "filter-atc-group"
click at [199, 15] on select "Vše Přípravek/SUKL kód MAH VPOIS ATC/Aktivní látka Léková forma Síla" at bounding box center [276, 28] width 154 height 29
click at [408, 25] on ul at bounding box center [519, 27] width 332 height 27
click at [353, 25] on select at bounding box center [353, 29] width 1 height 32
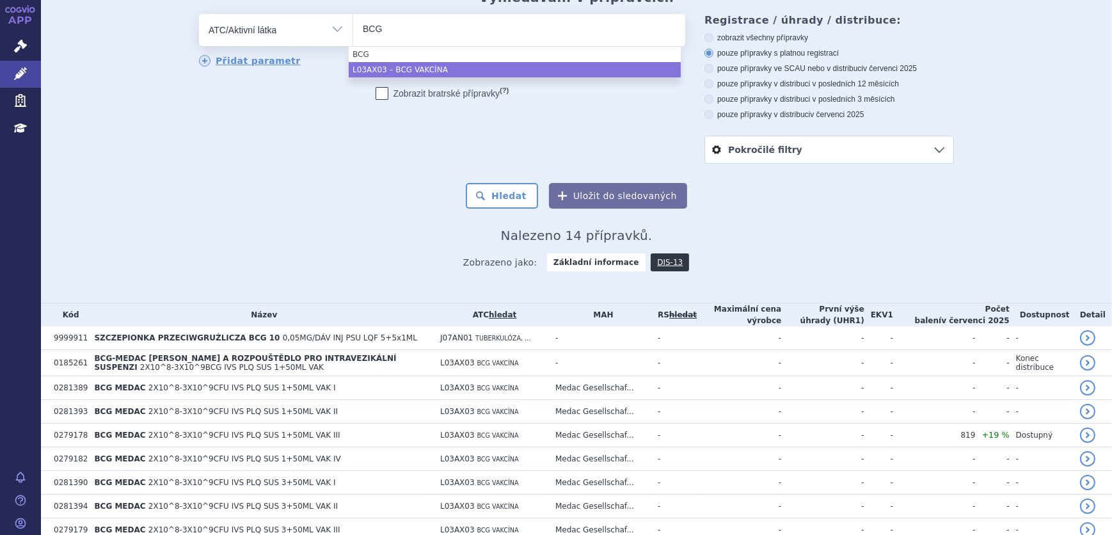
type input "BCG"
select select "L03AX03"
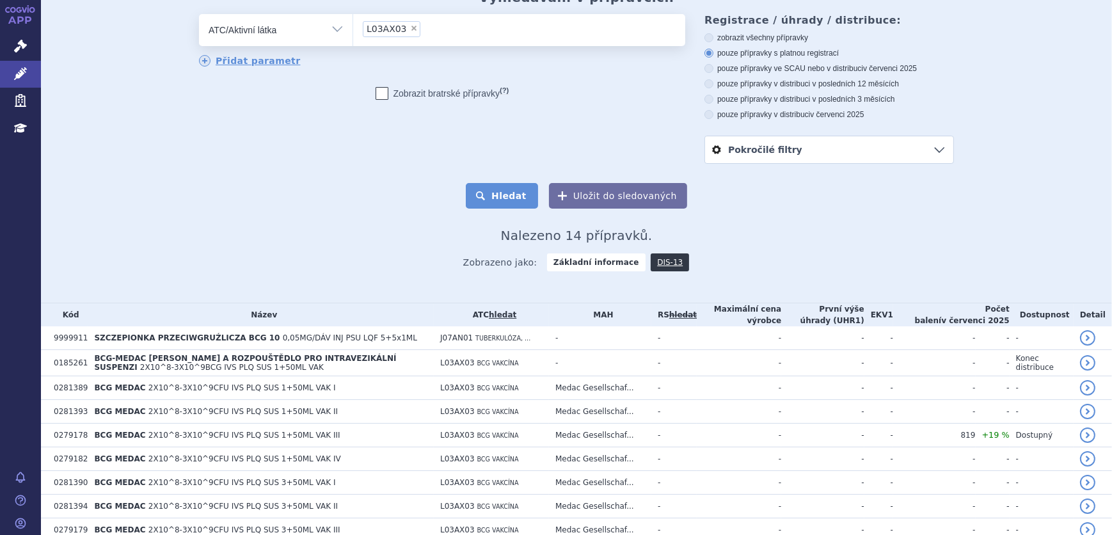
click at [491, 194] on button "Hledat" at bounding box center [502, 196] width 72 height 26
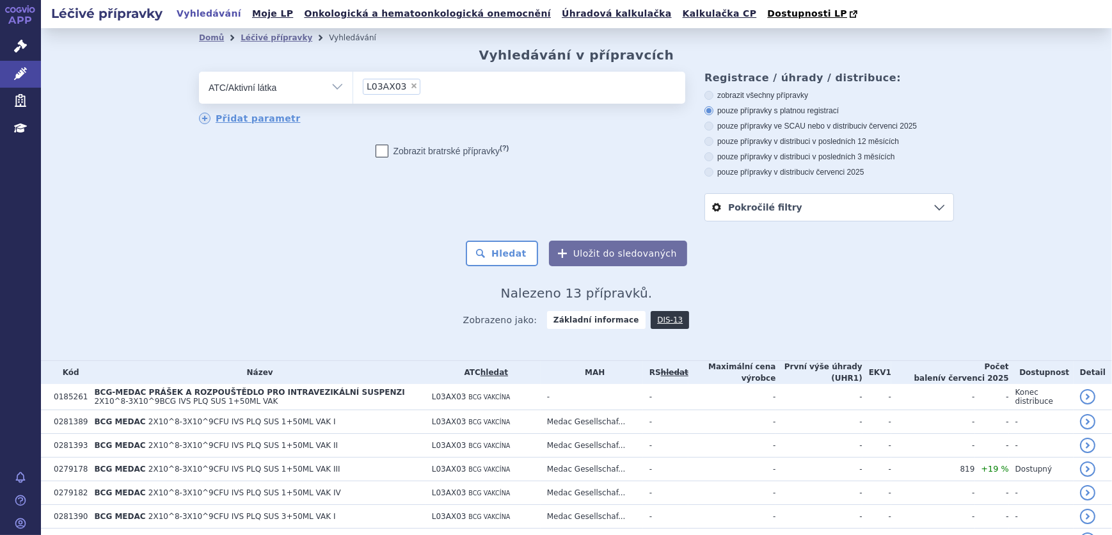
click at [275, 96] on select "Vše Přípravek/SUKL kód MAH VPOIS ATC/Aktivní látka Léková forma Síla" at bounding box center [276, 86] width 154 height 29
select select "filter-all"
click at [199, 72] on select "Vše Přípravek/SUKL kód MAH VPOIS ATC/Aktivní látka Léková forma Síla" at bounding box center [276, 86] width 154 height 29
click at [435, 90] on ul at bounding box center [519, 85] width 332 height 27
click at [353, 90] on select at bounding box center [353, 87] width 1 height 32
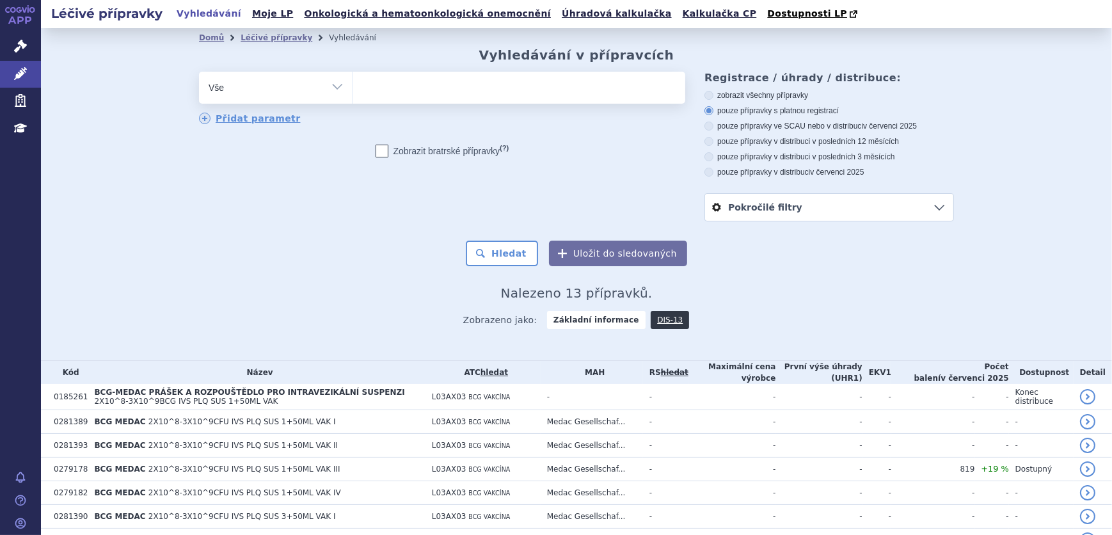
paste input "[MEDICAL_DATA] – FREEZE-DRIED"
type input "[MEDICAL_DATA] – FREEZE-DRIED"
select select "[MEDICAL_DATA] – FREEZE-DRIED"
click at [505, 246] on button "Hledat" at bounding box center [502, 254] width 72 height 26
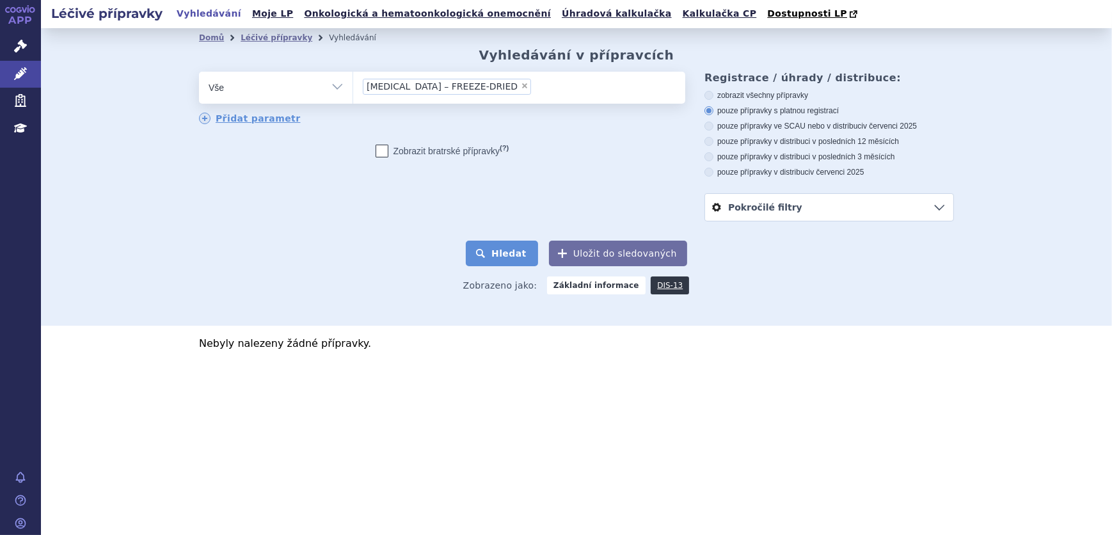
click at [520, 250] on button "Hledat" at bounding box center [502, 254] width 72 height 26
click at [516, 262] on button "Hledat" at bounding box center [502, 254] width 72 height 26
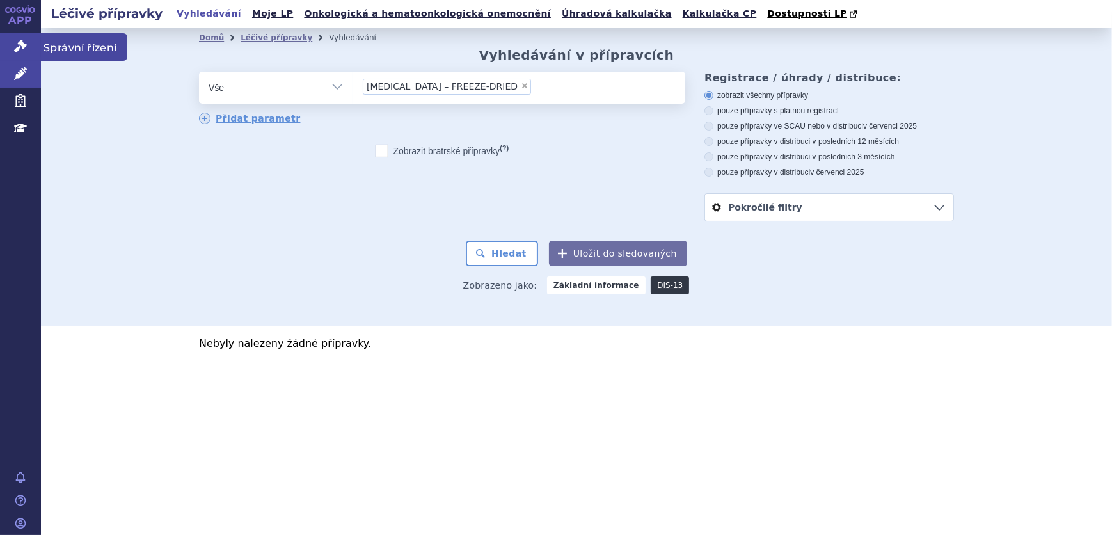
click at [16, 49] on icon at bounding box center [20, 46] width 13 height 13
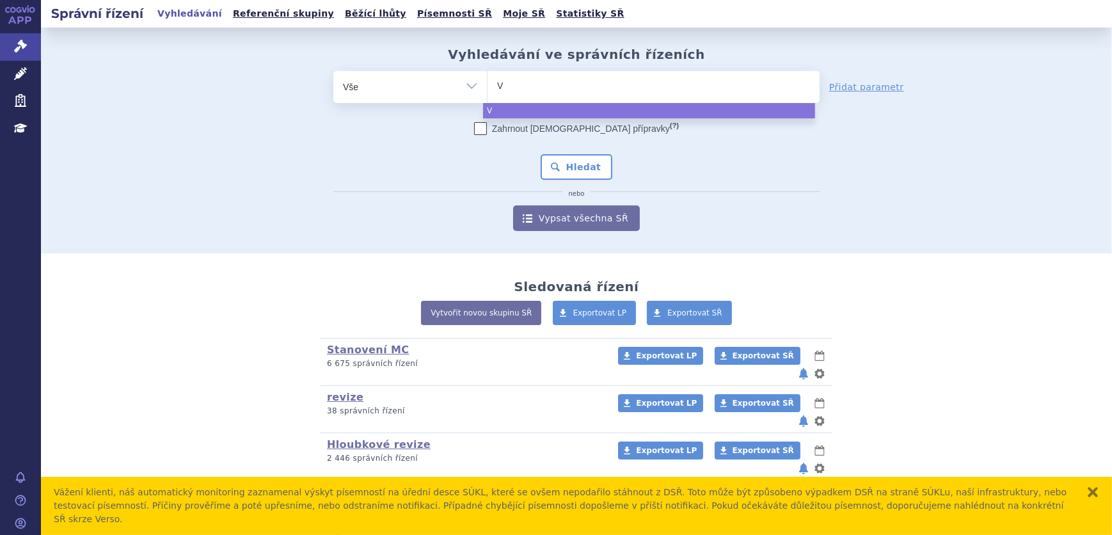
type input "VE"
type input "VERO"
type input "VEROR"
type input "VERORAB"
select select "VERORAB"
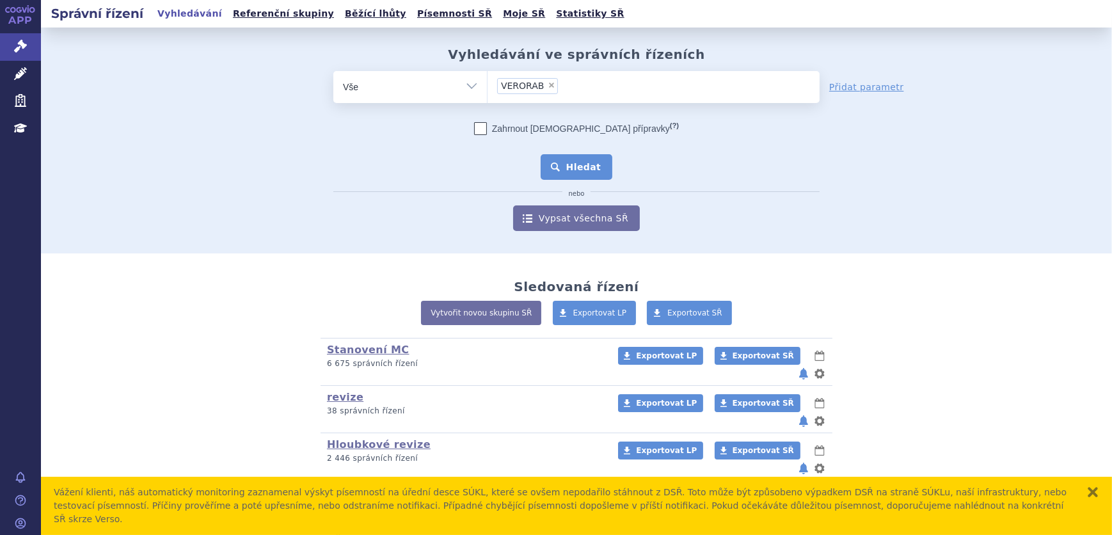
click at [581, 175] on button "Hledat" at bounding box center [577, 167] width 72 height 26
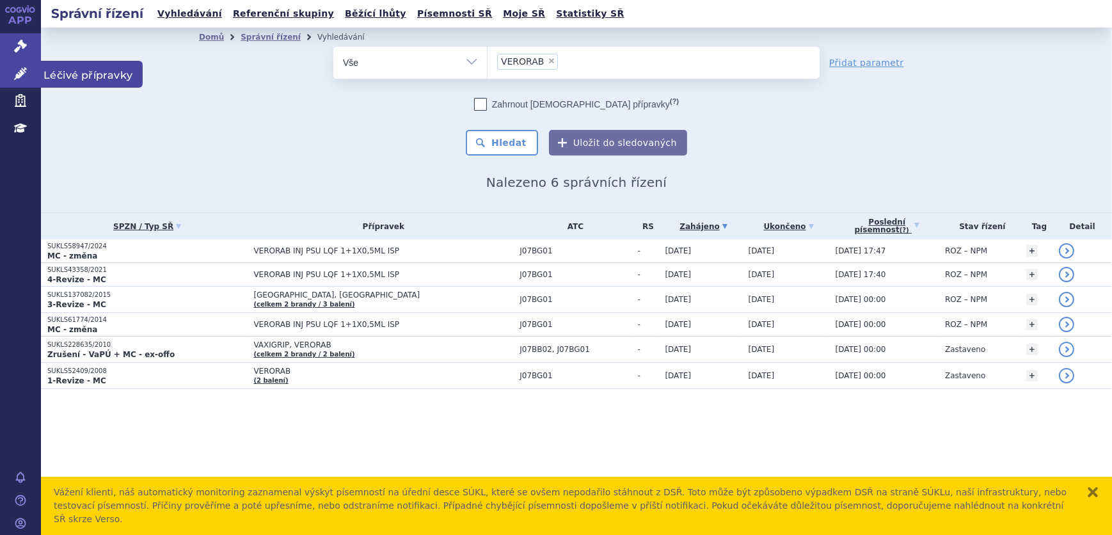
click at [12, 70] on link "Léčivé přípravky" at bounding box center [20, 74] width 41 height 27
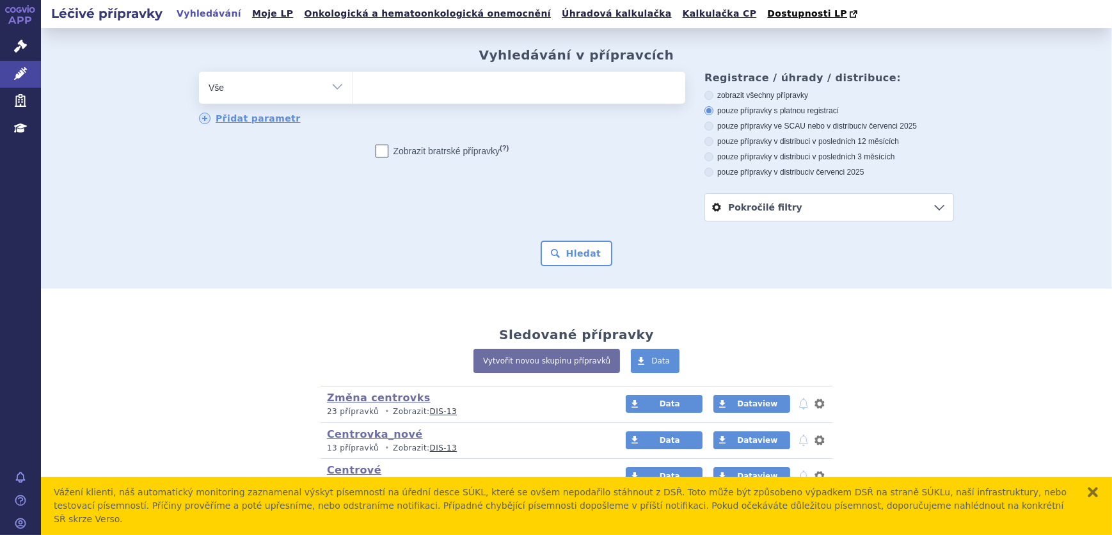
click at [342, 94] on select "Vše Přípravek/SUKL kód MAH VPOIS ATC/Aktivní látka Léková forma Síla" at bounding box center [276, 86] width 154 height 29
select select "filter-atc-group"
click at [199, 72] on select "Vše Přípravek/SUKL kód MAH VPOIS ATC/Aktivní látka Léková forma Síla" at bounding box center [276, 86] width 154 height 29
drag, startPoint x: 410, startPoint y: 78, endPoint x: 416, endPoint y: 79, distance: 6.5
click at [411, 78] on ul at bounding box center [519, 85] width 332 height 27
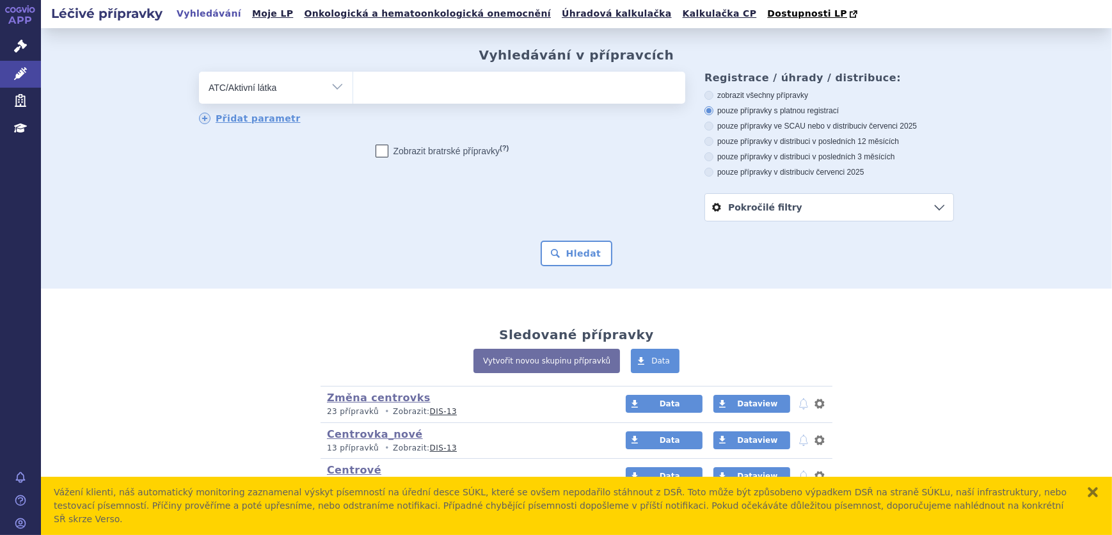
click at [353, 78] on select at bounding box center [353, 87] width 1 height 32
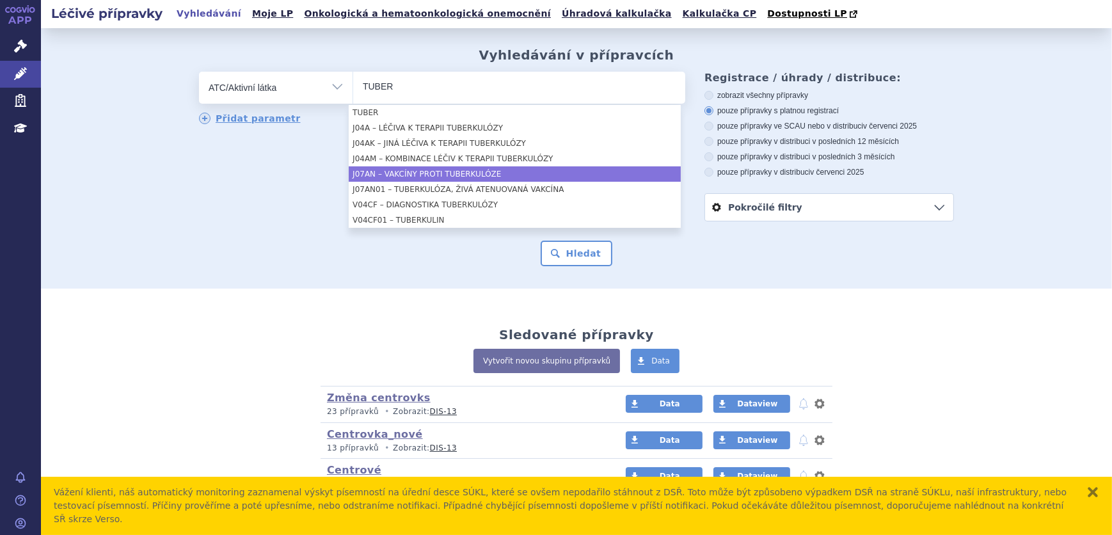
type input "TUBER"
select select "J07AN"
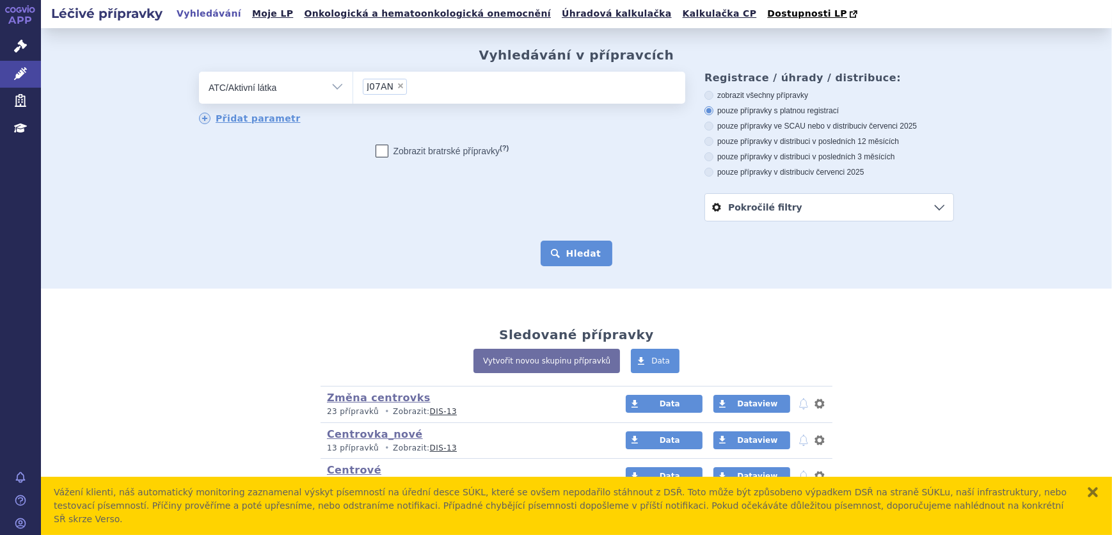
click at [562, 251] on button "Hledat" at bounding box center [577, 254] width 72 height 26
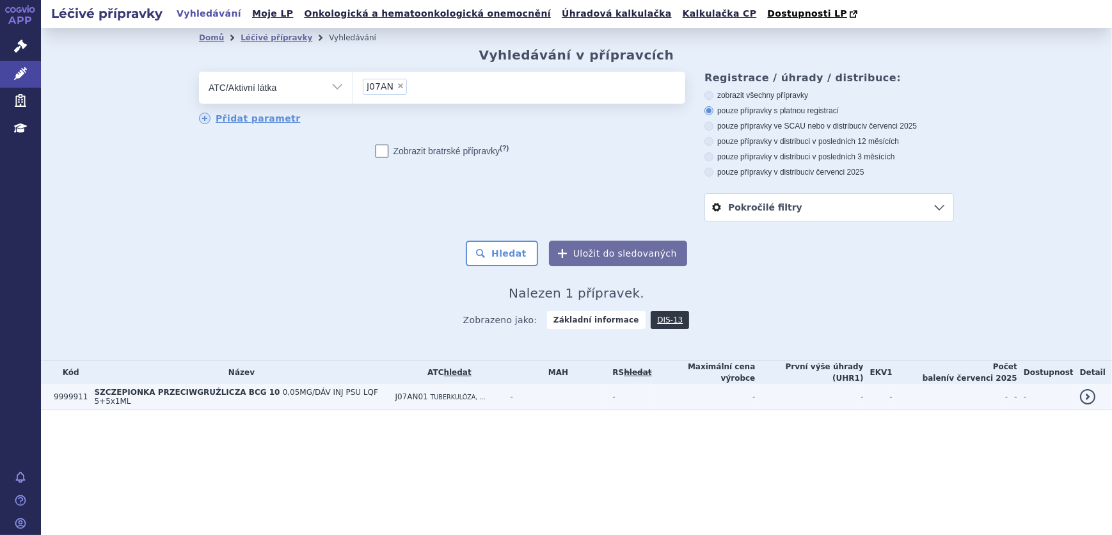
click at [365, 398] on td "SZCZEPIONKA PRZECIWGRUŹLICZA BCG 10 0,05MG/DÁV INJ PSU LQF 5+5x1ML" at bounding box center [238, 397] width 301 height 26
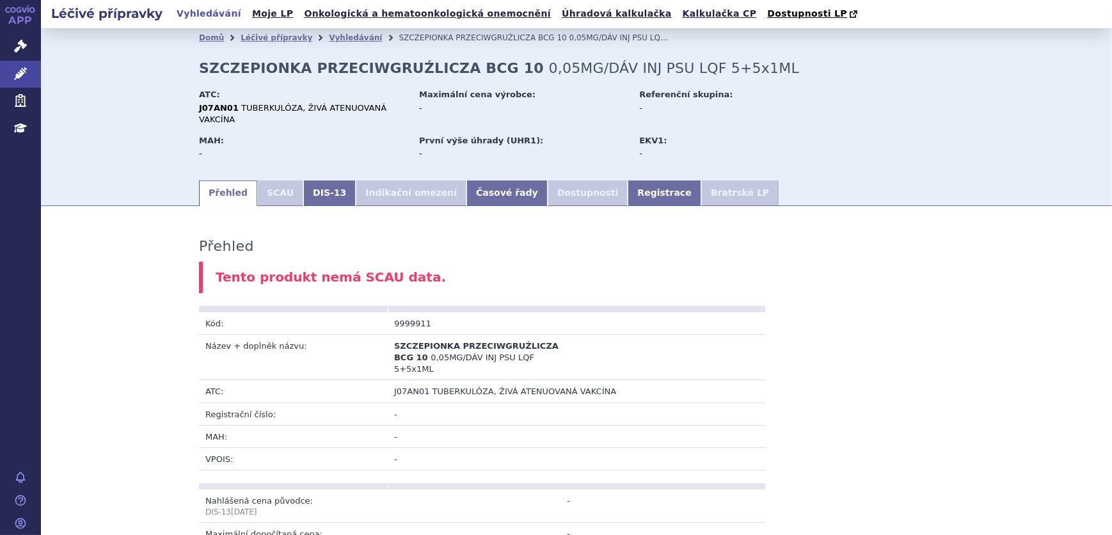
scroll to position [653, 0]
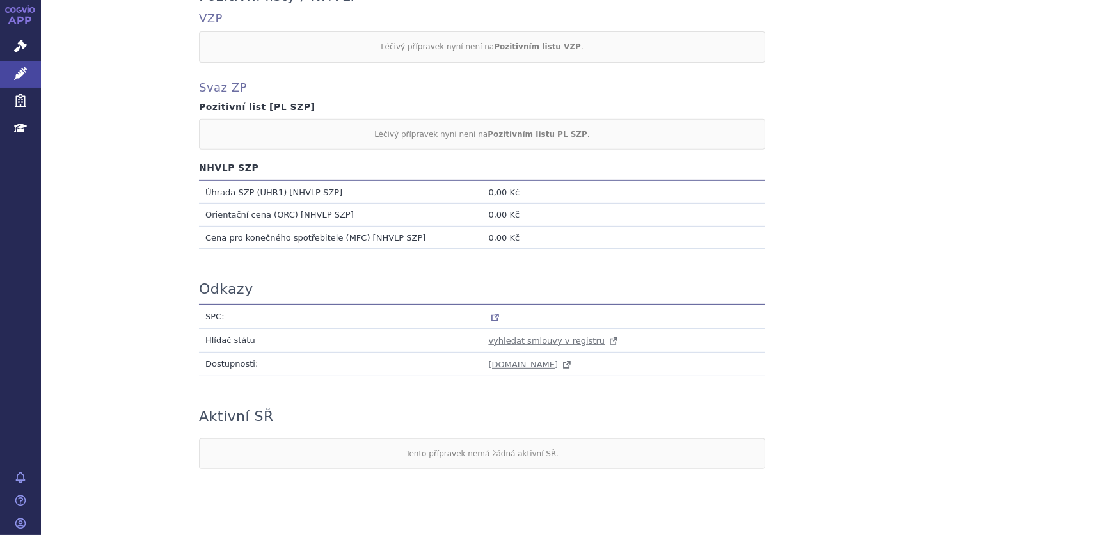
click at [494, 314] on icon at bounding box center [496, 316] width 4 height 4
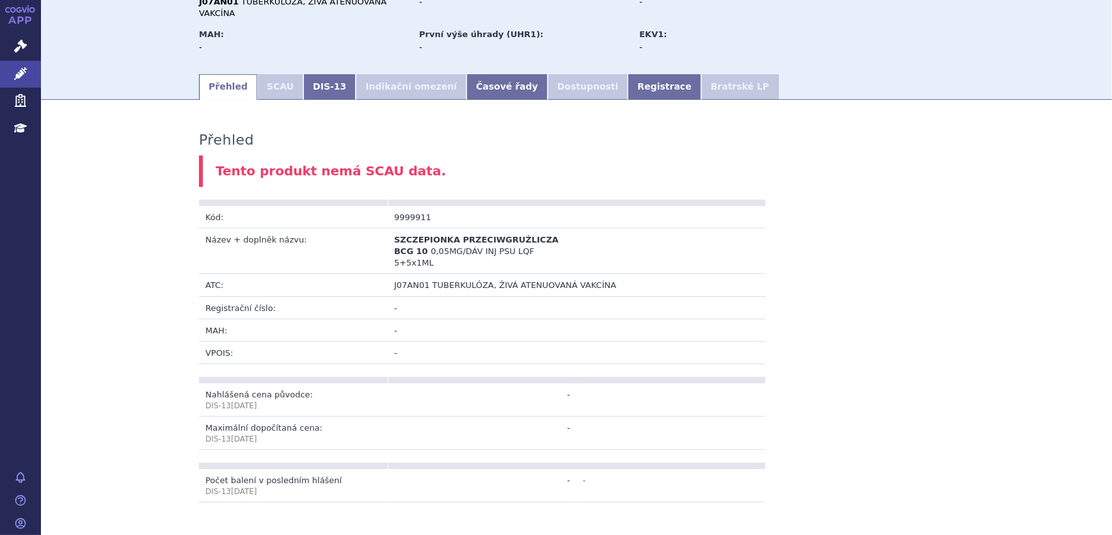
scroll to position [0, 0]
